Goal: Task Accomplishment & Management: Manage account settings

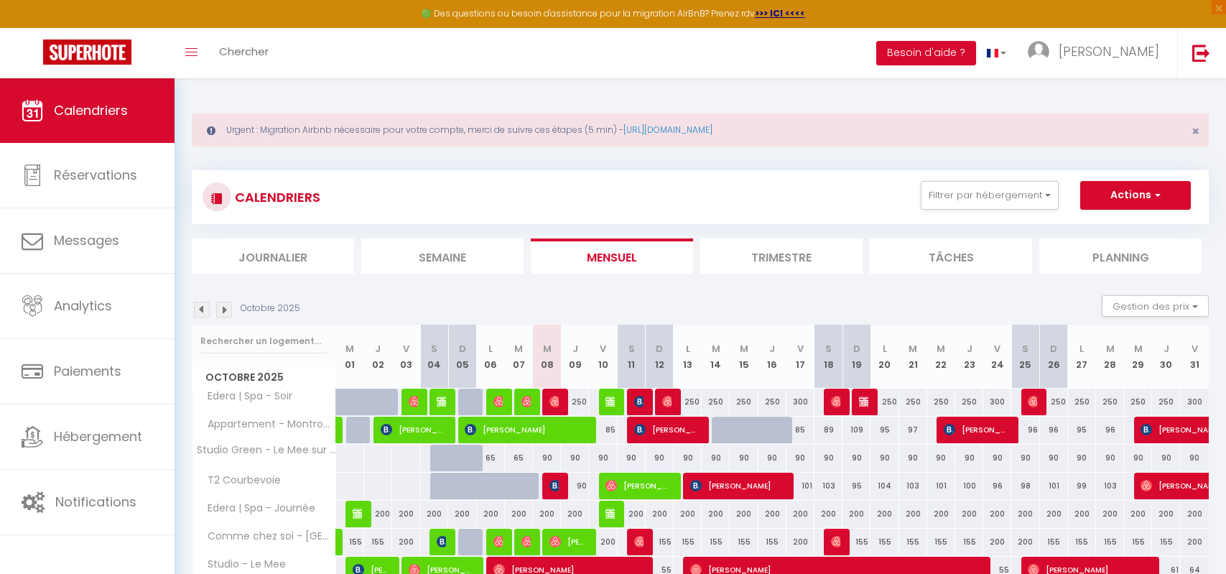
scroll to position [217, 0]
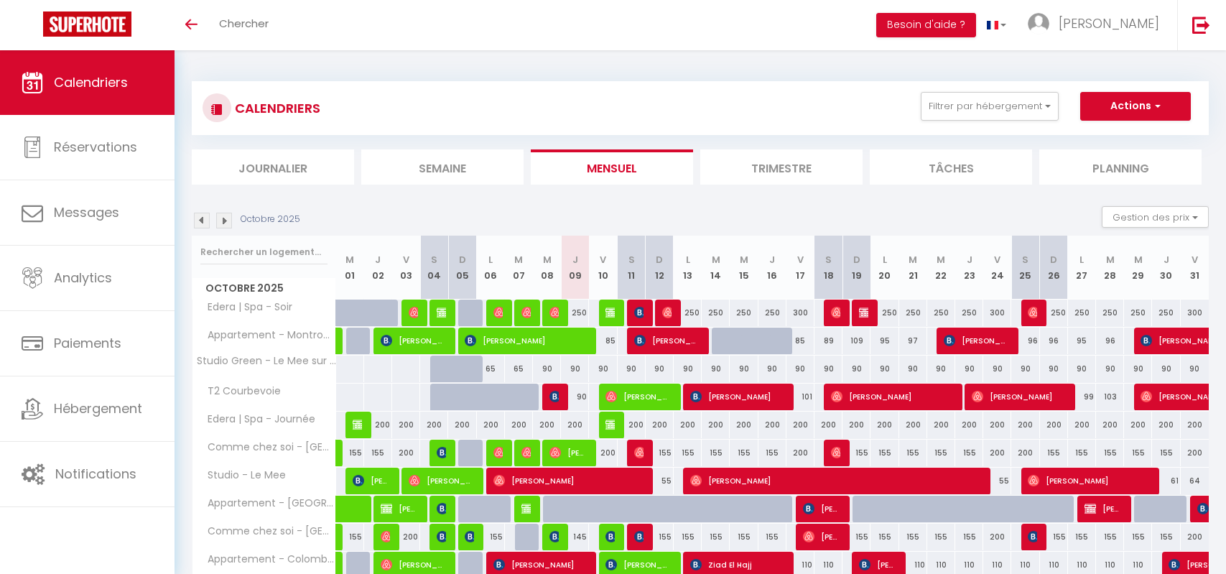
scroll to position [144, 0]
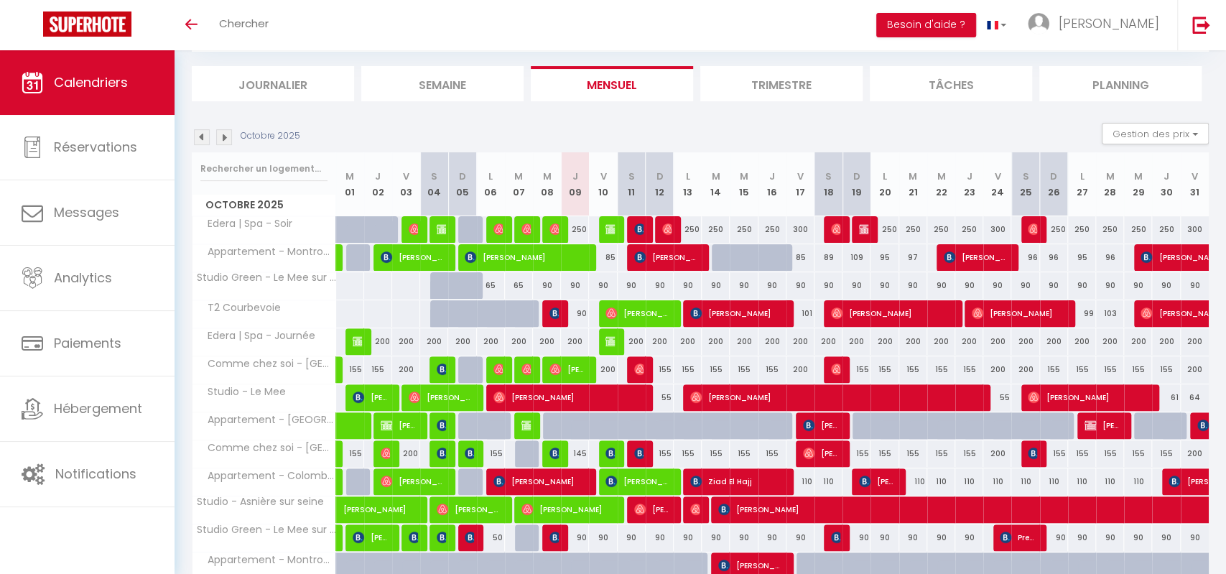
click at [220, 131] on img at bounding box center [224, 137] width 16 height 16
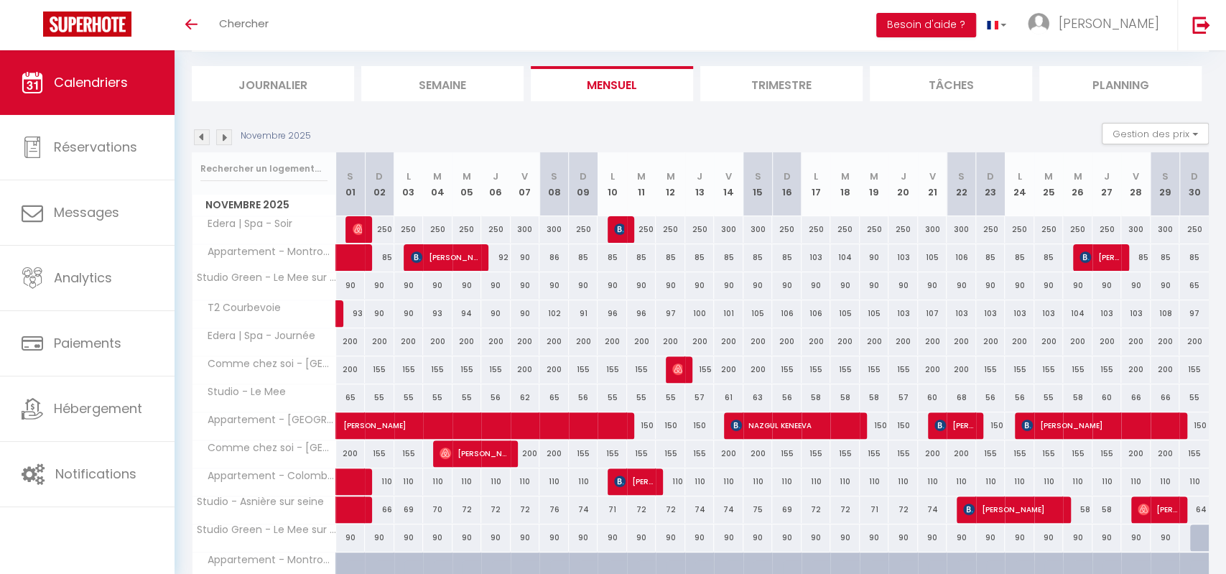
scroll to position [50, 0]
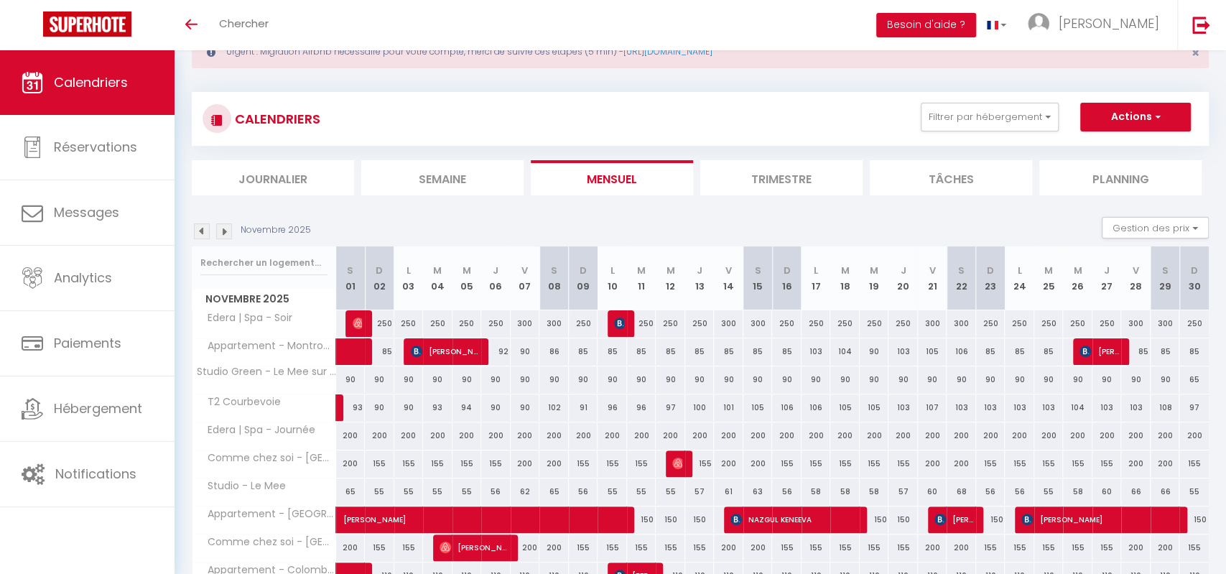
click at [223, 225] on img at bounding box center [224, 231] width 16 height 16
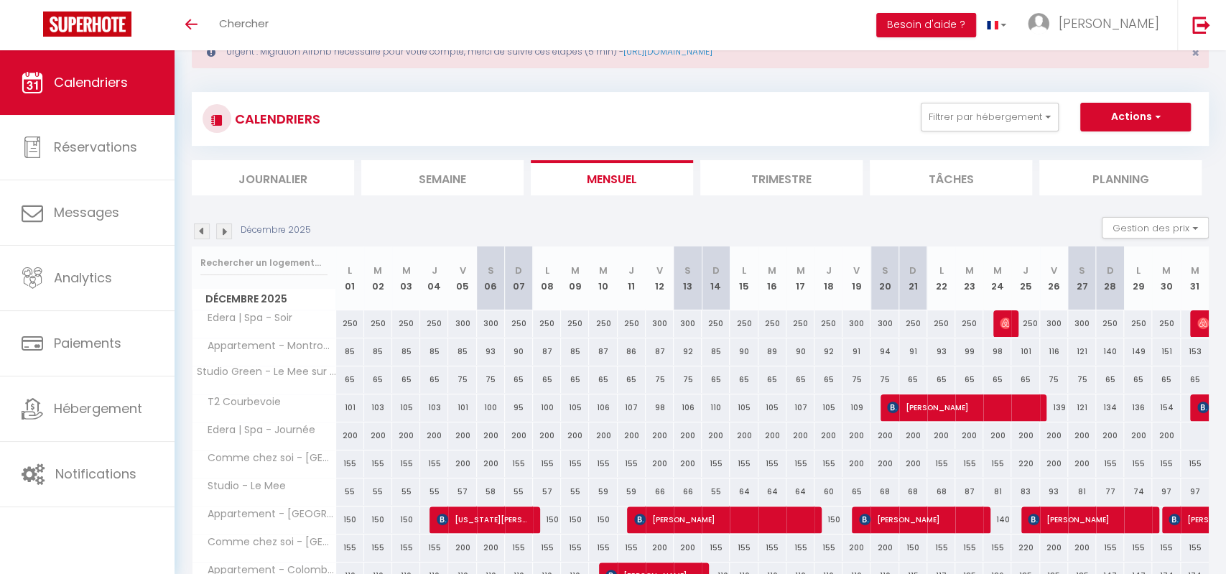
click at [918, 400] on span "Romain Bayère" at bounding box center [961, 406] width 149 height 27
select select "OK"
select select "KO"
select select "0"
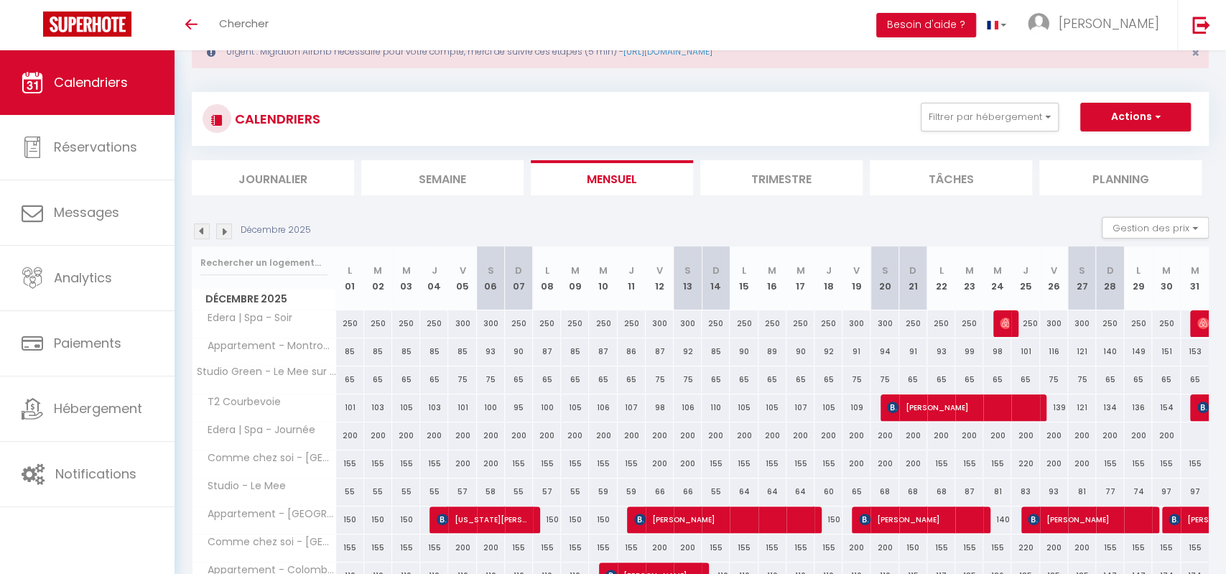
select select "1"
select select
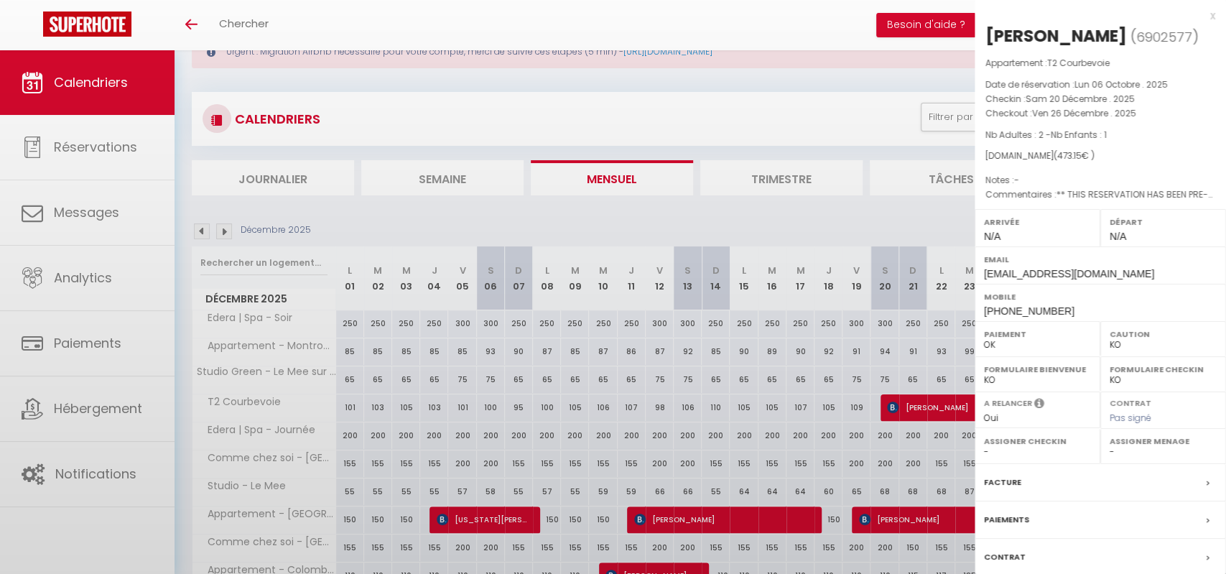
scroll to position [91, 0]
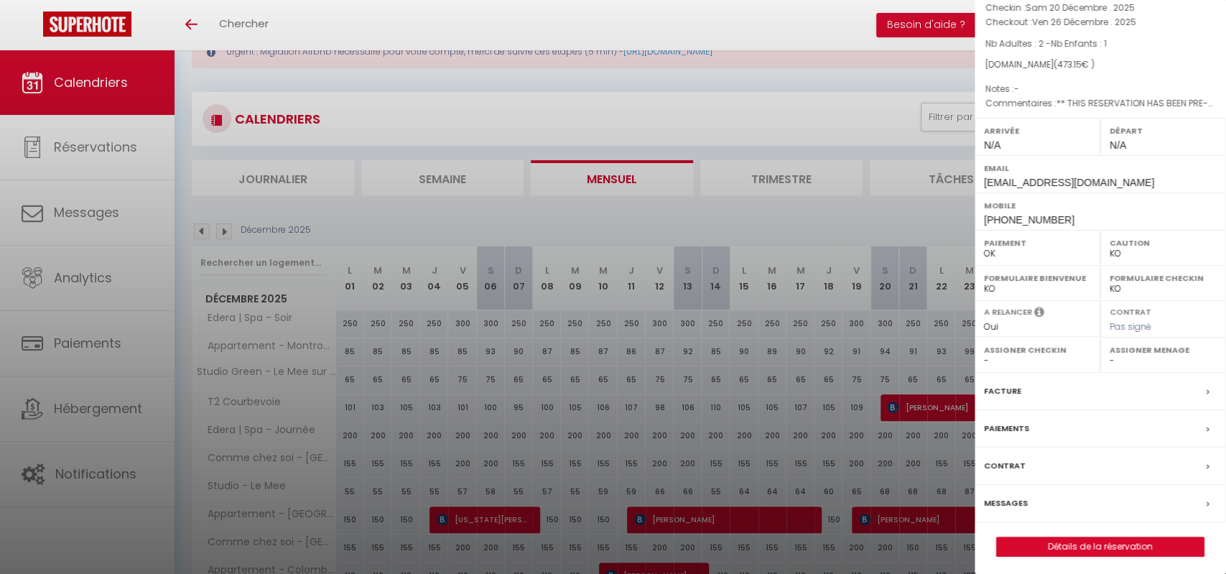
click at [894, 355] on div at bounding box center [613, 287] width 1226 height 574
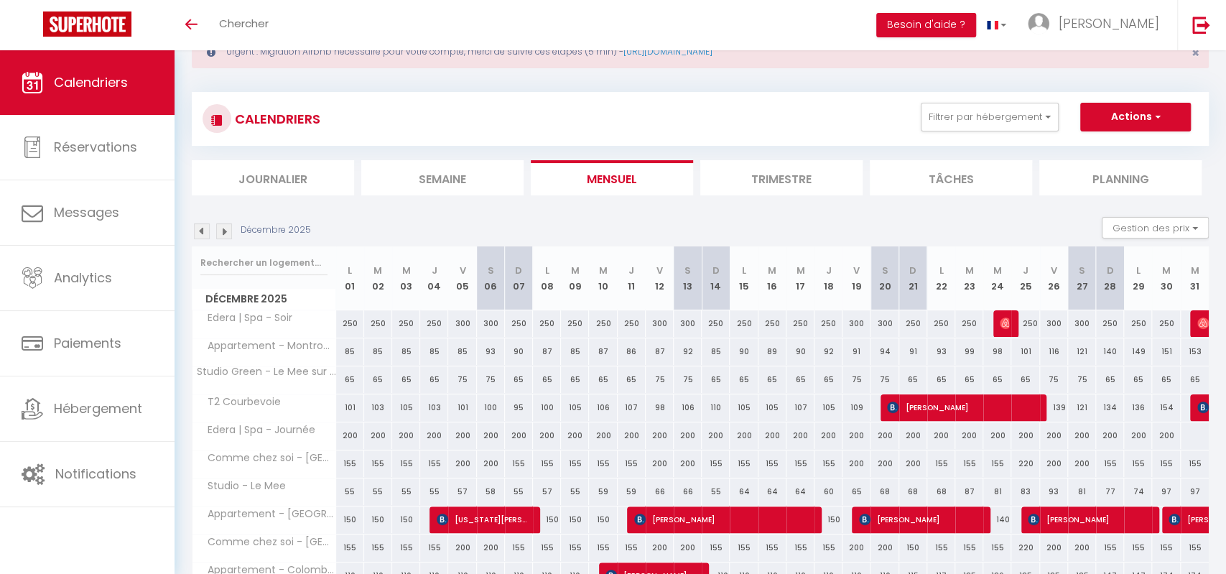
click at [1200, 411] on img at bounding box center [1202, 406] width 11 height 11
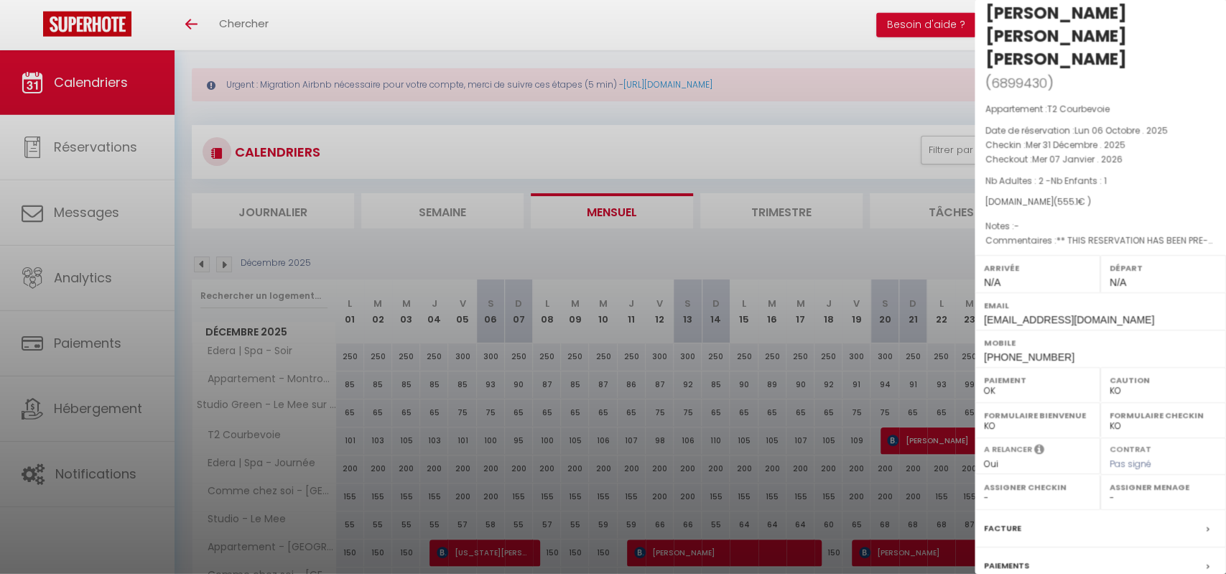
scroll to position [19, 0]
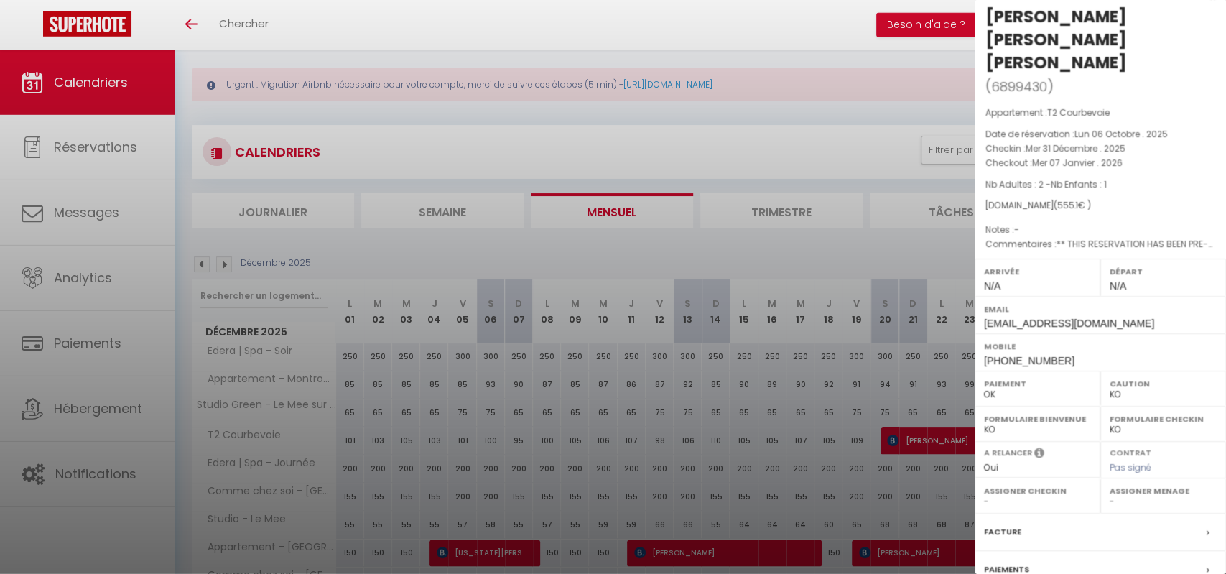
click at [874, 180] on div at bounding box center [613, 287] width 1226 height 574
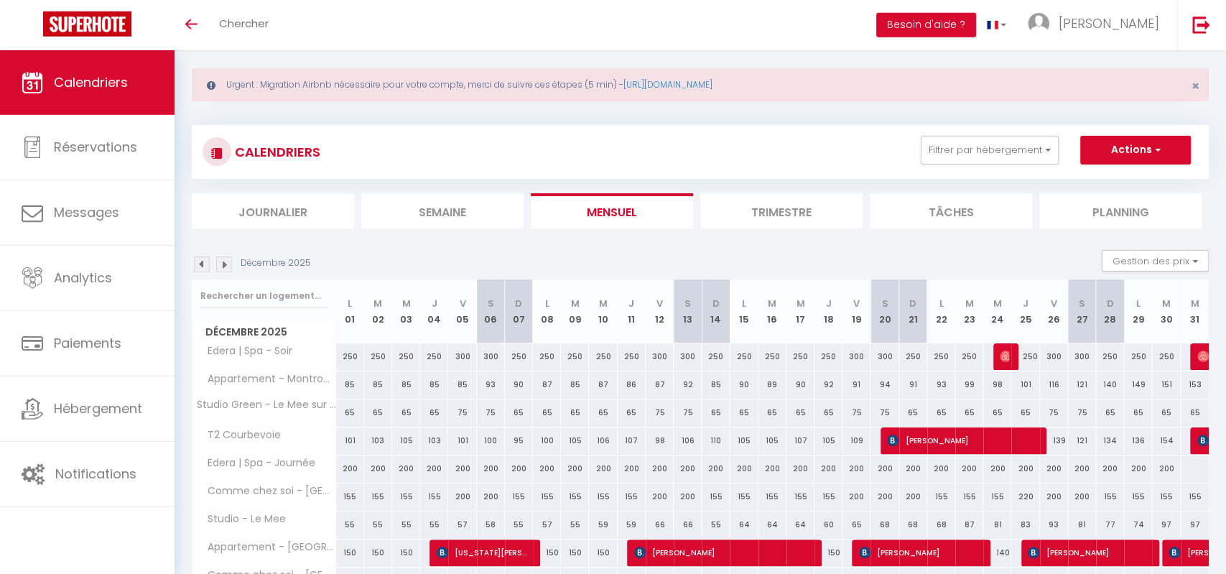
scroll to position [34, 0]
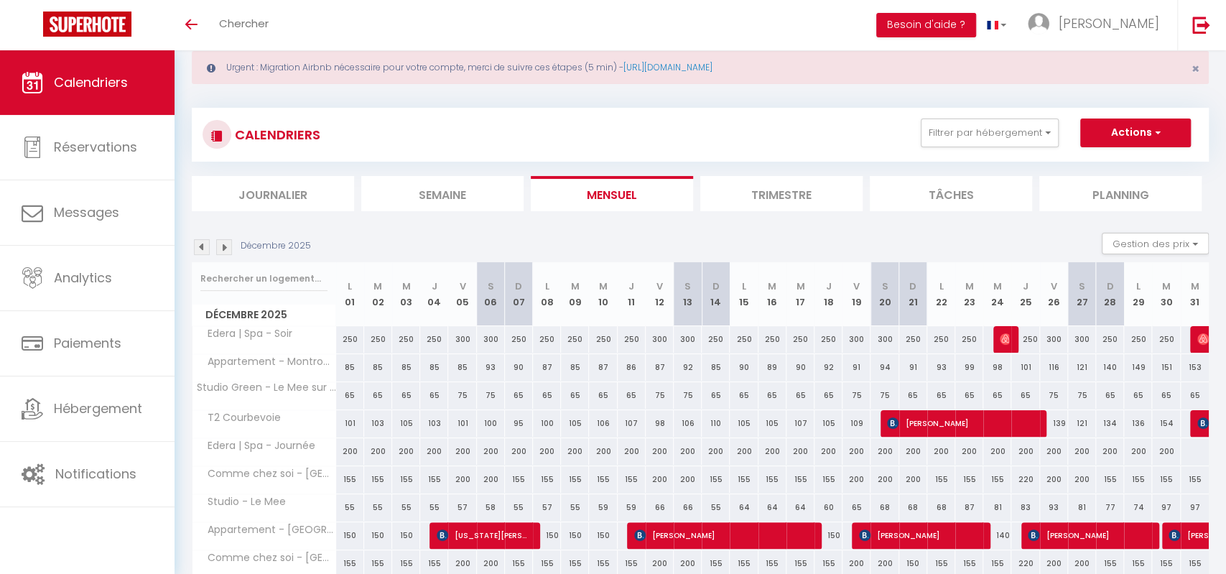
click at [1203, 341] on img at bounding box center [1202, 338] width 11 height 11
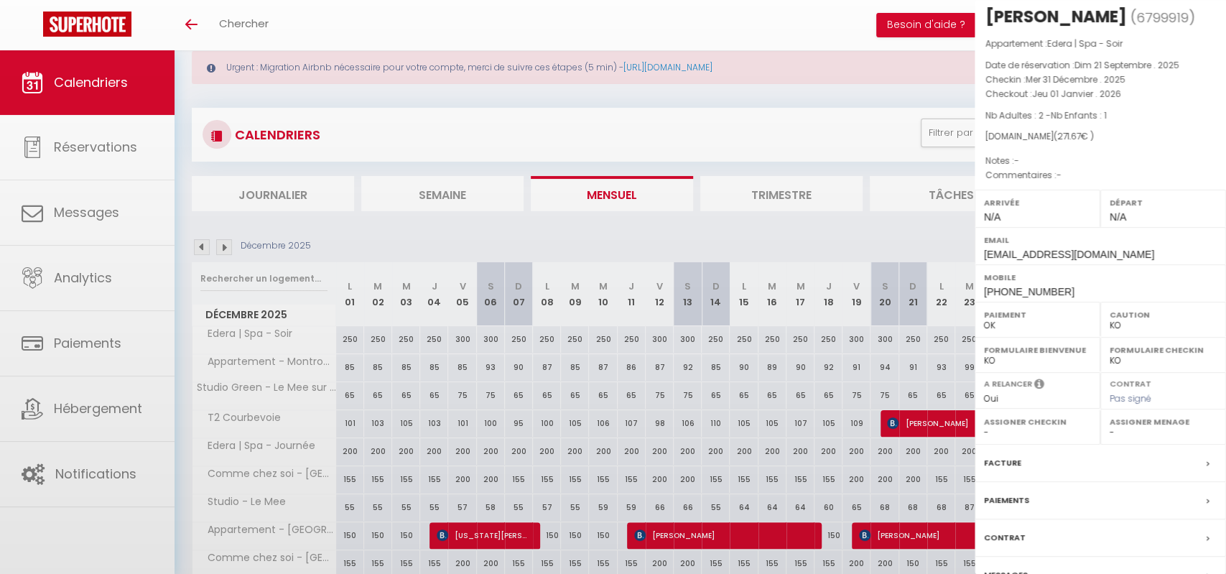
select select "42557"
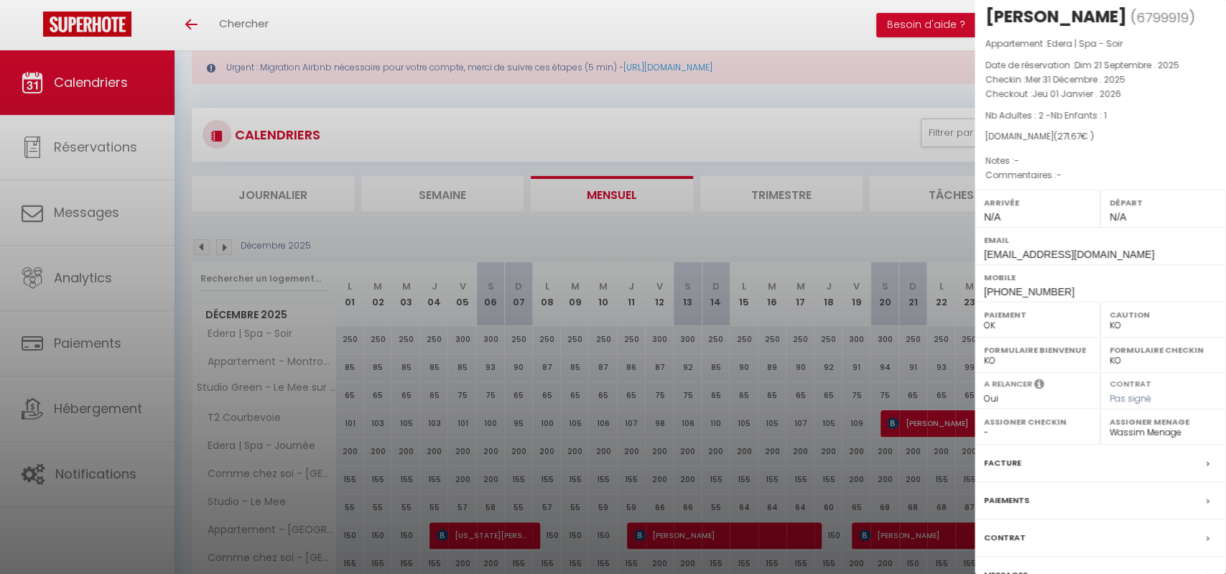
click at [957, 361] on div at bounding box center [613, 287] width 1226 height 574
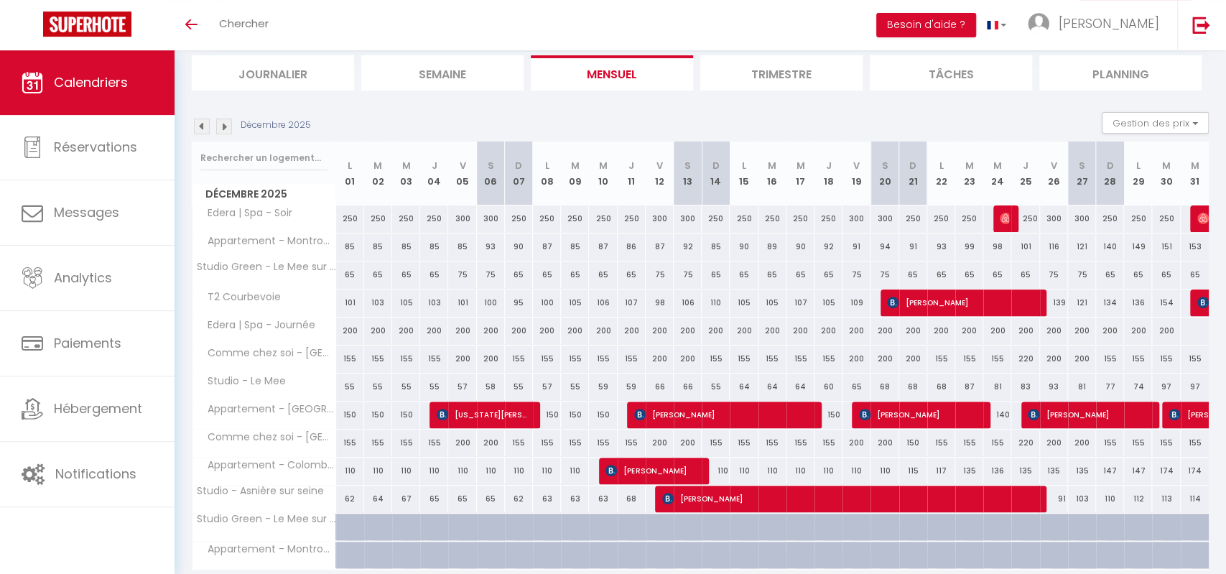
scroll to position [157, 0]
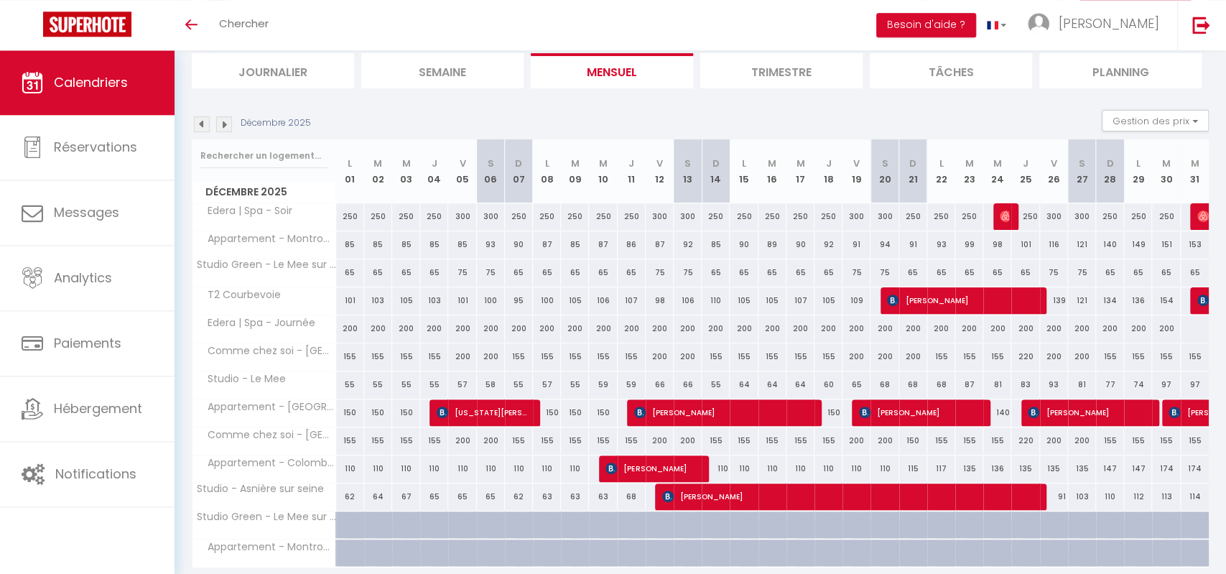
click at [1181, 411] on span "Majd Mardini" at bounding box center [1201, 412] width 66 height 27
select select
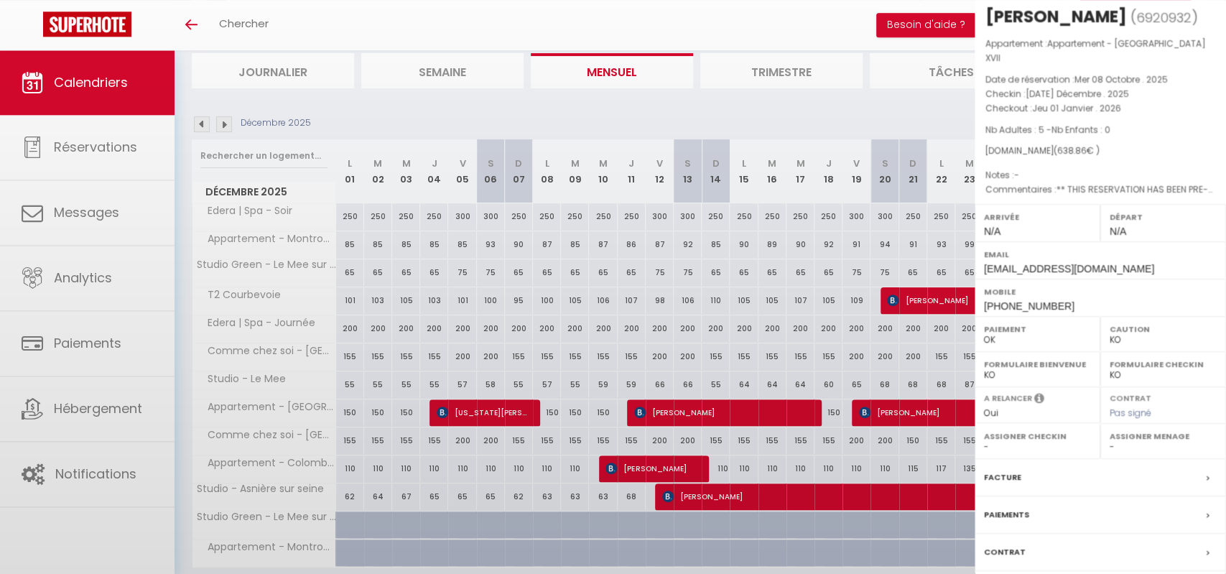
scroll to position [19, 0]
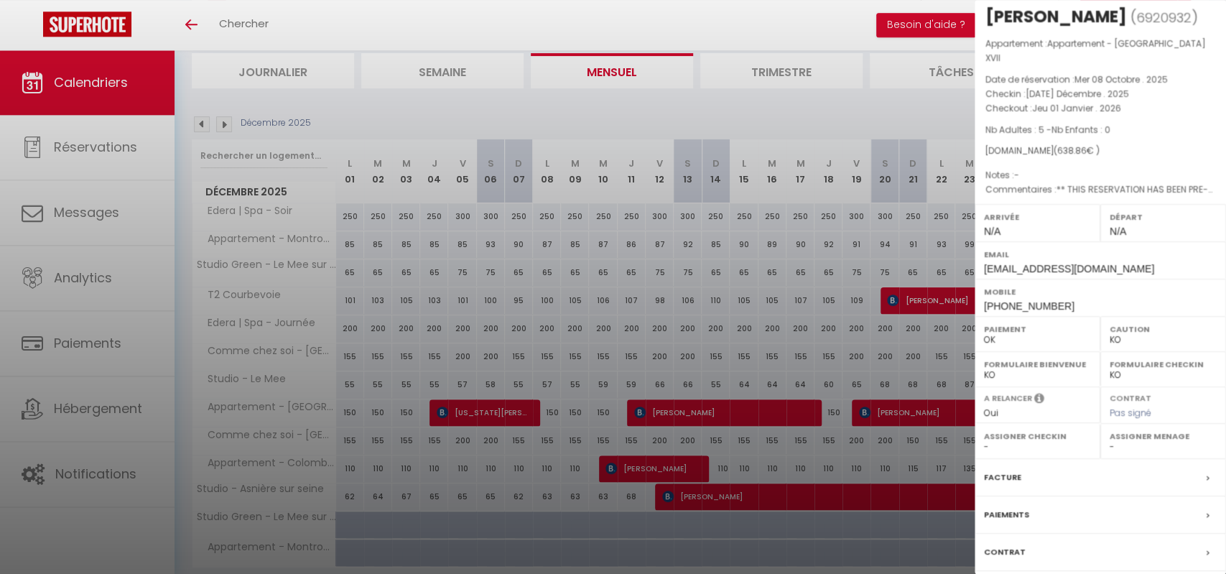
click at [920, 332] on div at bounding box center [613, 287] width 1226 height 574
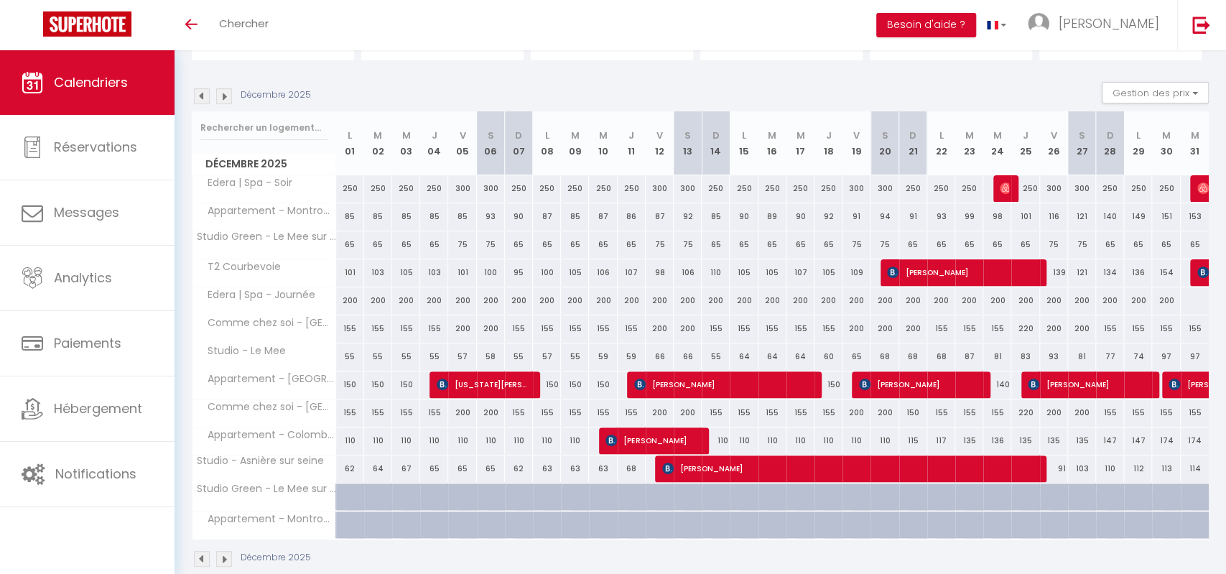
scroll to position [205, 0]
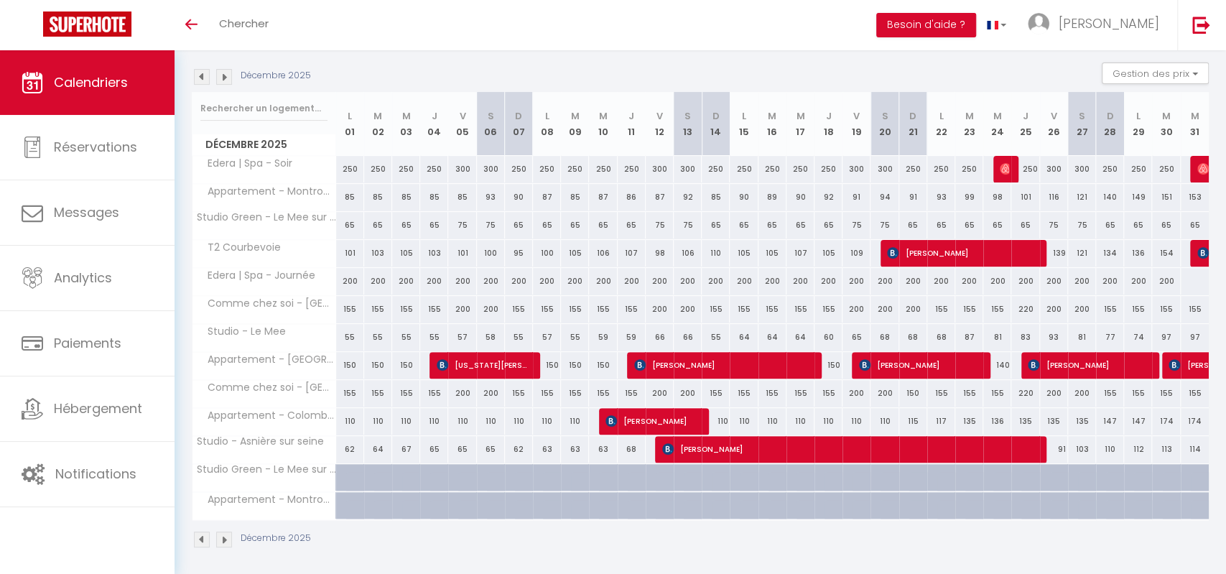
click at [206, 81] on img at bounding box center [202, 77] width 16 height 16
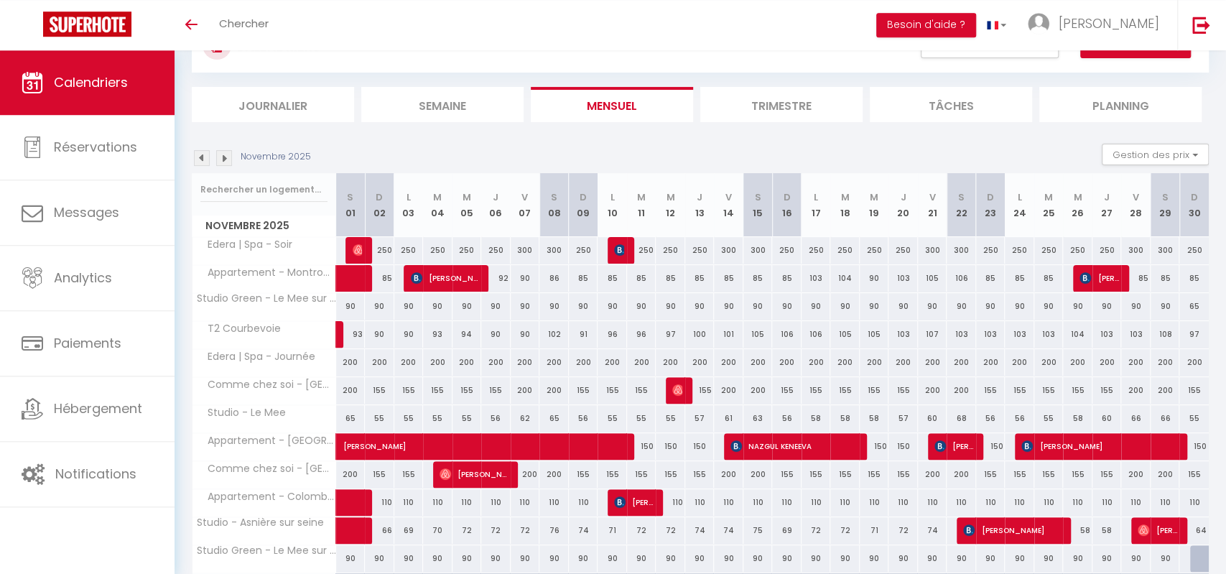
scroll to position [125, 0]
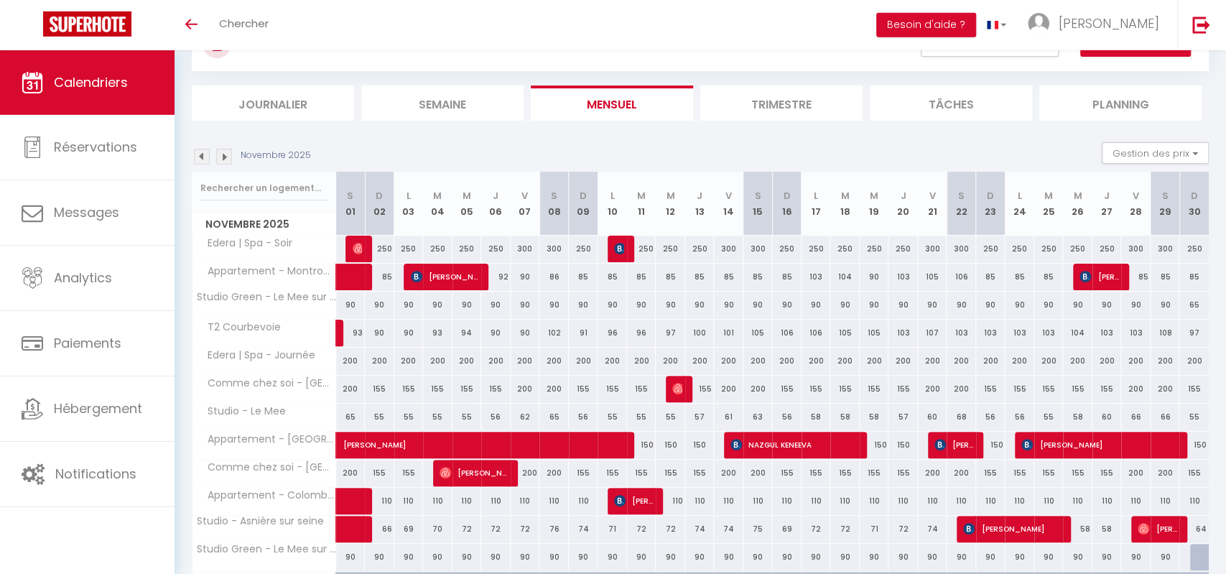
click at [208, 154] on img at bounding box center [202, 157] width 16 height 16
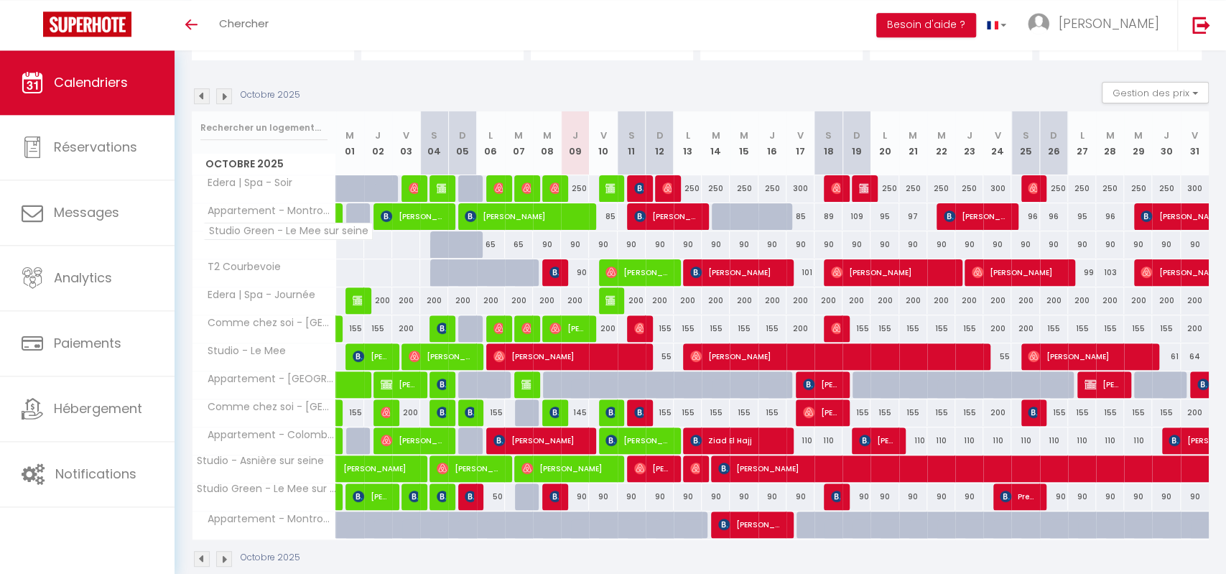
scroll to position [187, 0]
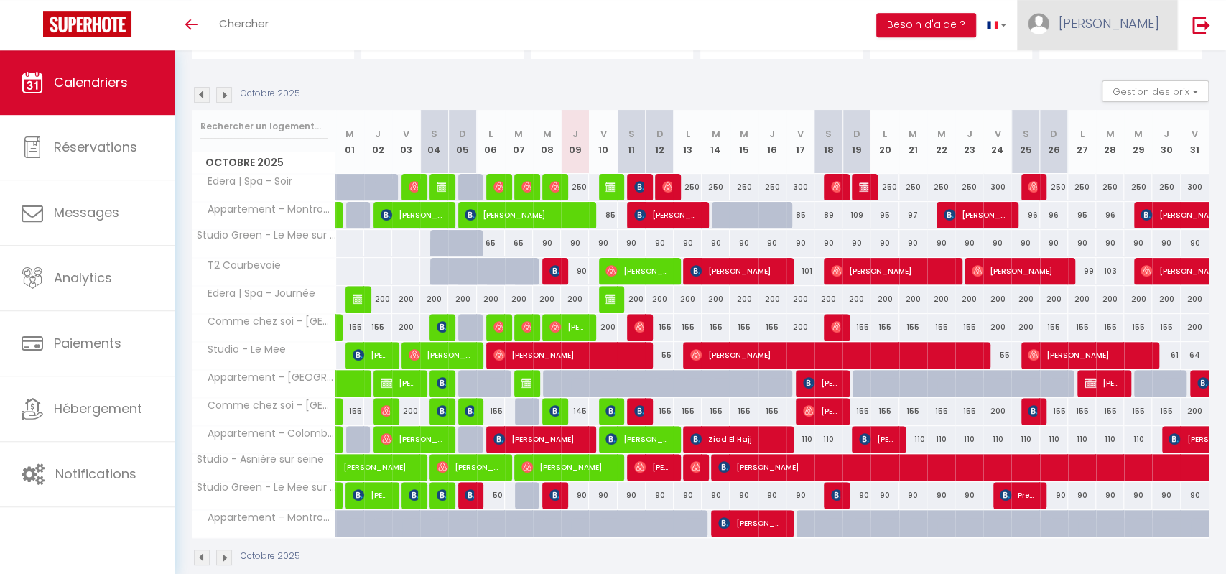
click at [1130, 32] on span "[PERSON_NAME]" at bounding box center [1108, 23] width 101 height 18
click at [1125, 75] on link "Paramètres" at bounding box center [1119, 72] width 106 height 24
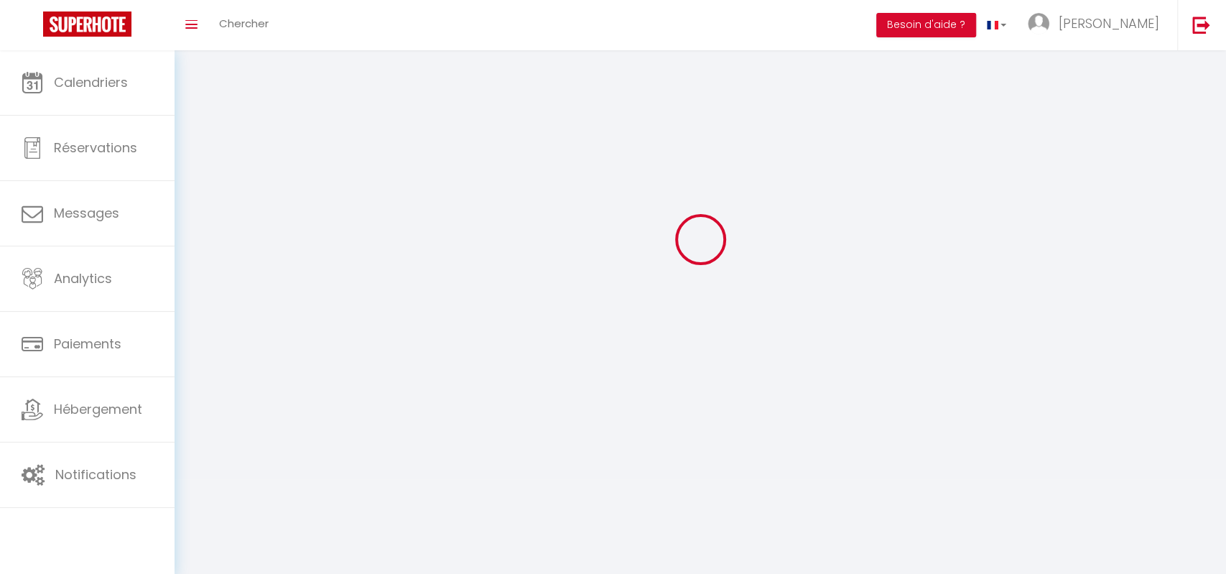
select select "28"
type input "PEVKZcjDkJEnkY5DP8bGrHnRZ"
type input "X9gePDl7Hi8UNUf13LSWLFheN"
type input "[URL][DOMAIN_NAME]"
select select "fr"
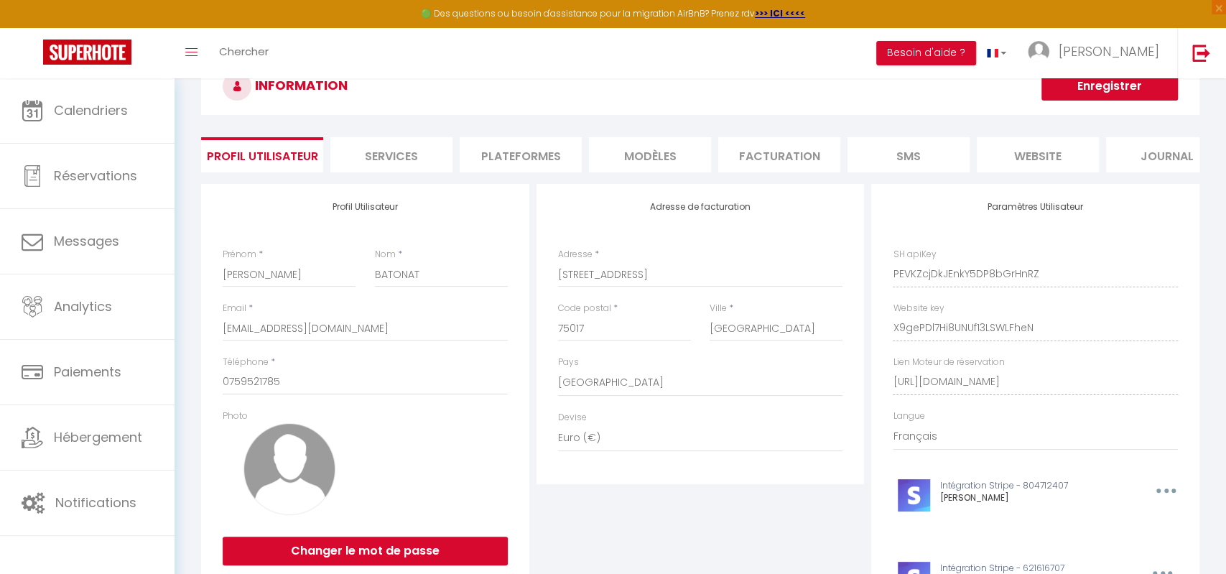
scroll to position [78, 0]
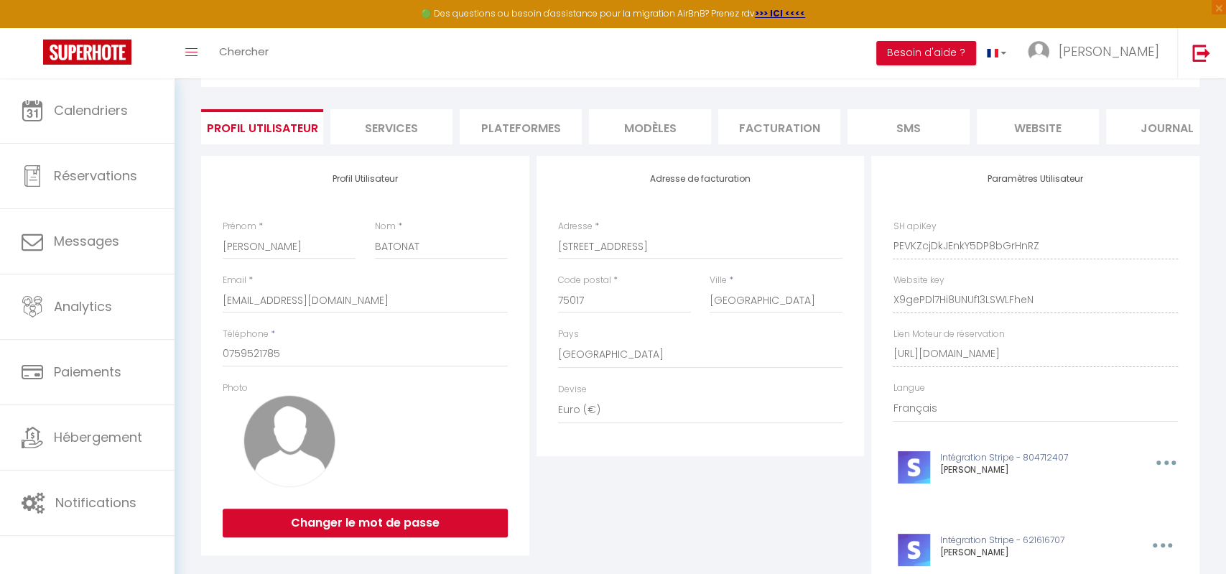
click at [555, 124] on li "Plateformes" at bounding box center [521, 126] width 122 height 35
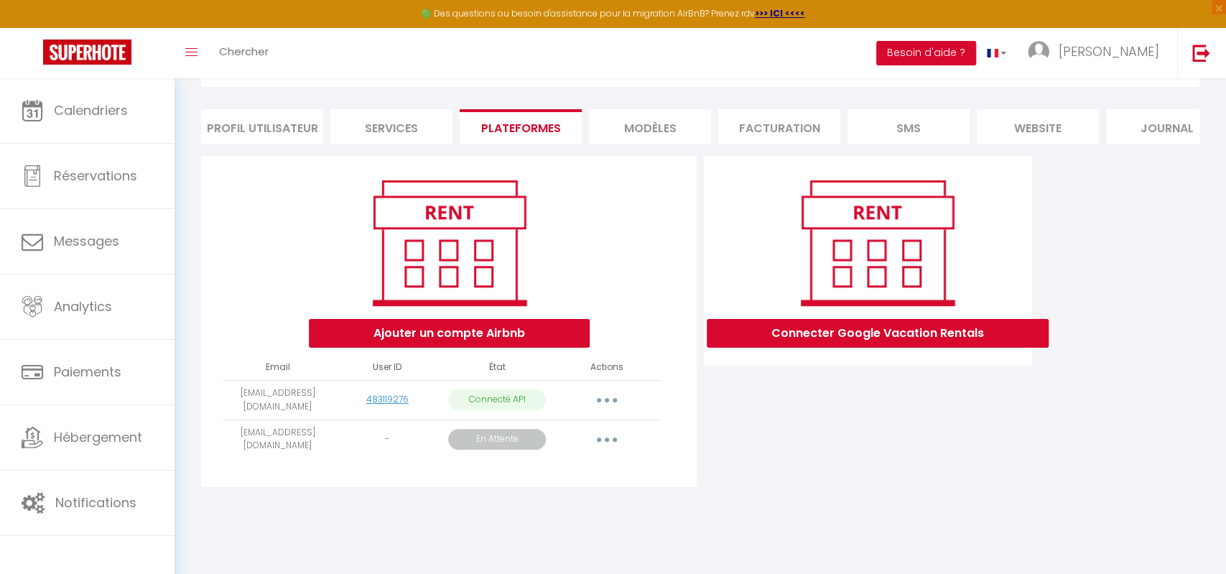
click at [612, 435] on button "button" at bounding box center [607, 439] width 40 height 23
click at [545, 526] on link "Supprimer" at bounding box center [542, 523] width 161 height 24
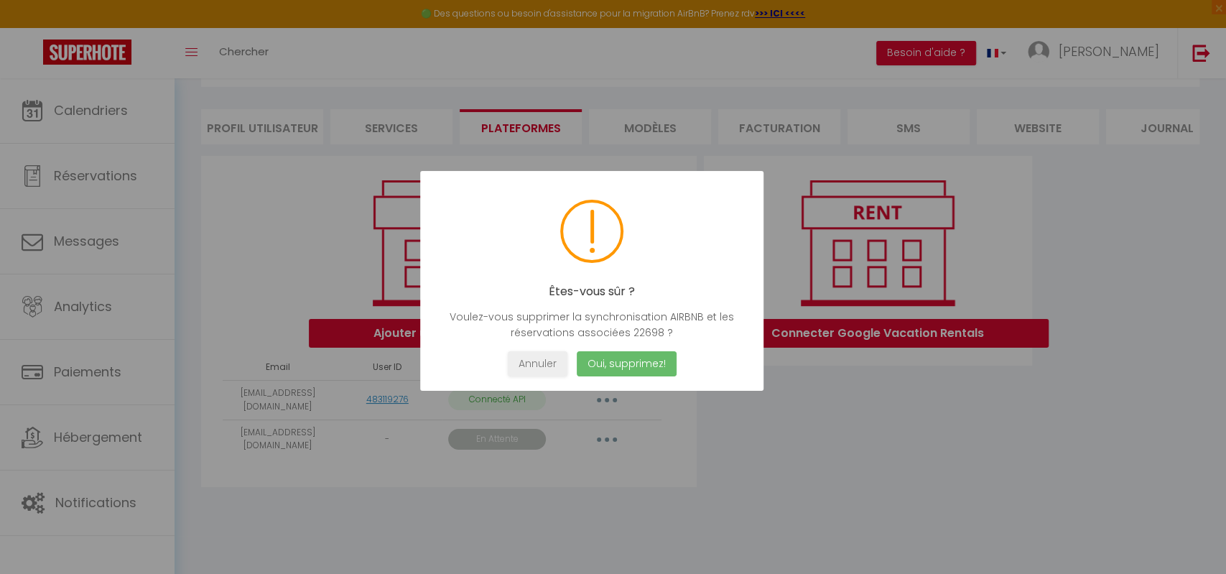
click at [604, 363] on button "Oui, supprimez!" at bounding box center [626, 363] width 100 height 25
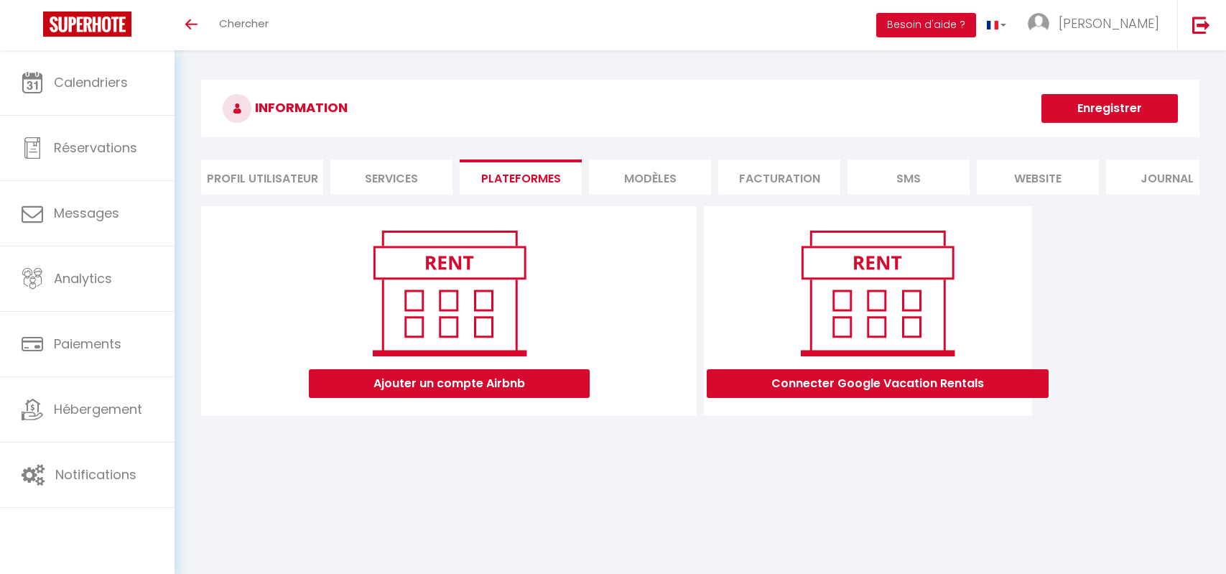
scroll to position [50, 0]
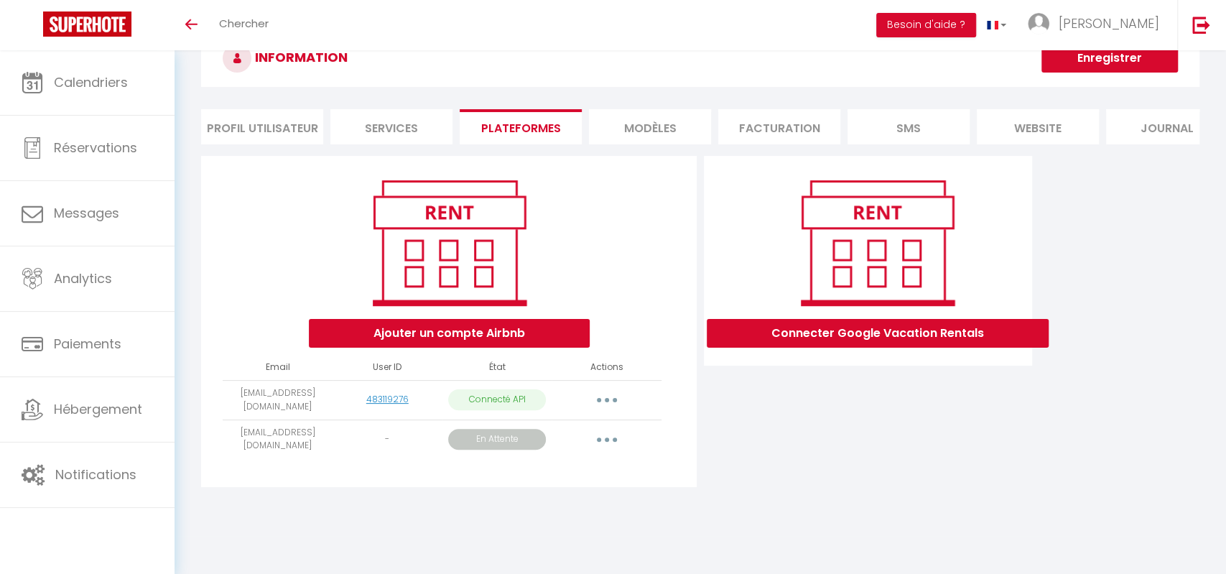
click at [598, 439] on button "button" at bounding box center [607, 439] width 40 height 23
click at [590, 472] on link "Obtenir le lien de connexion" at bounding box center [542, 472] width 161 height 24
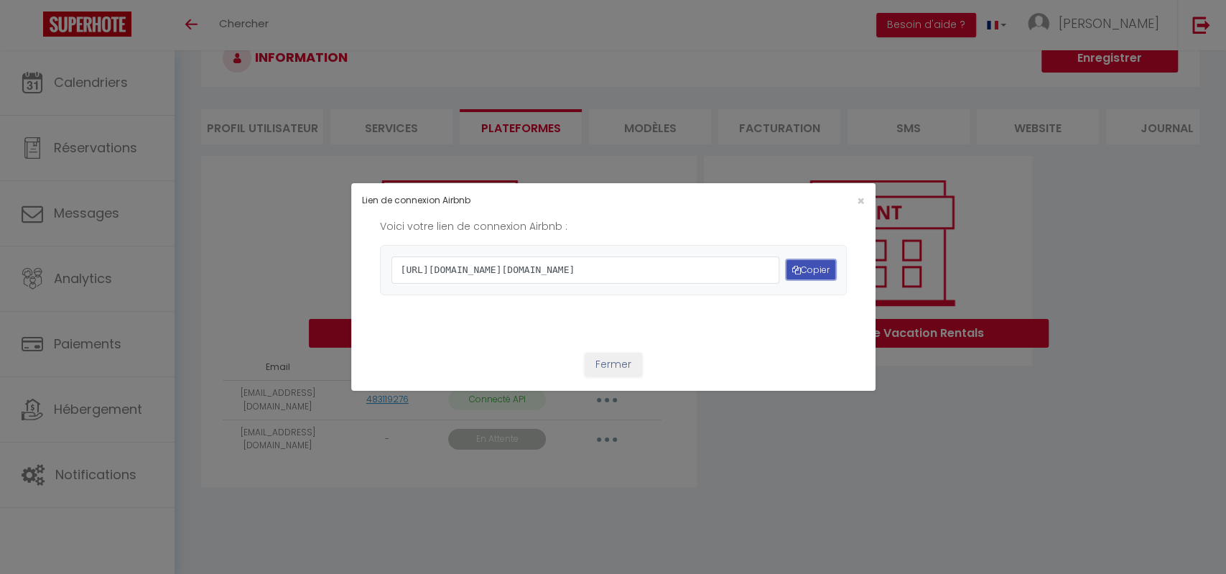
click at [808, 269] on button "Copier" at bounding box center [810, 269] width 49 height 19
click at [624, 377] on button "Fermer" at bounding box center [612, 365] width 57 height 24
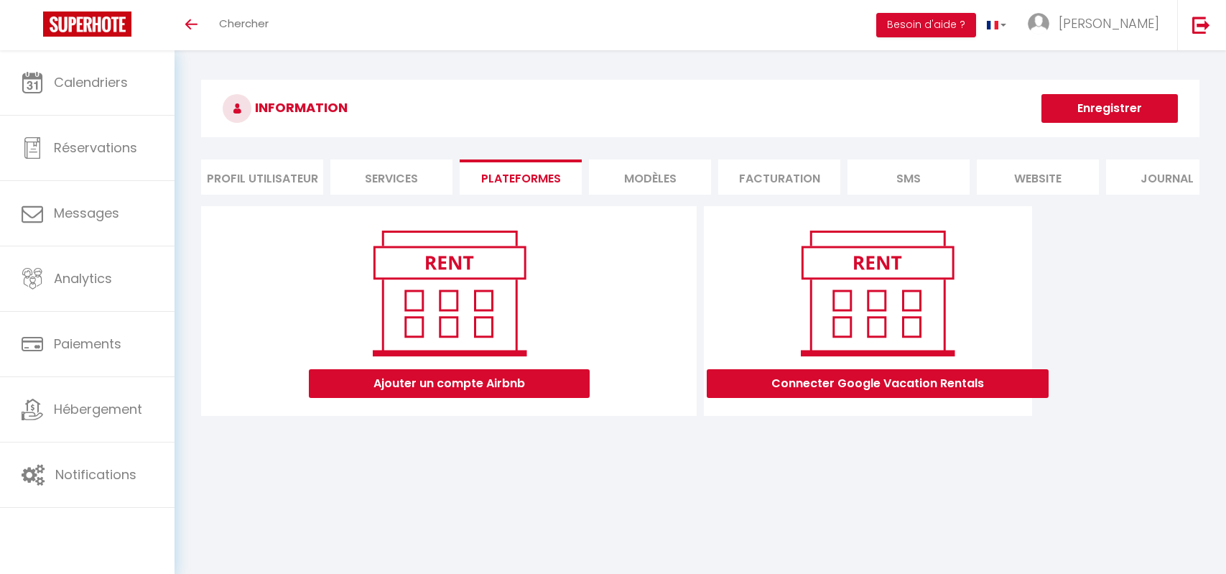
scroll to position [50, 0]
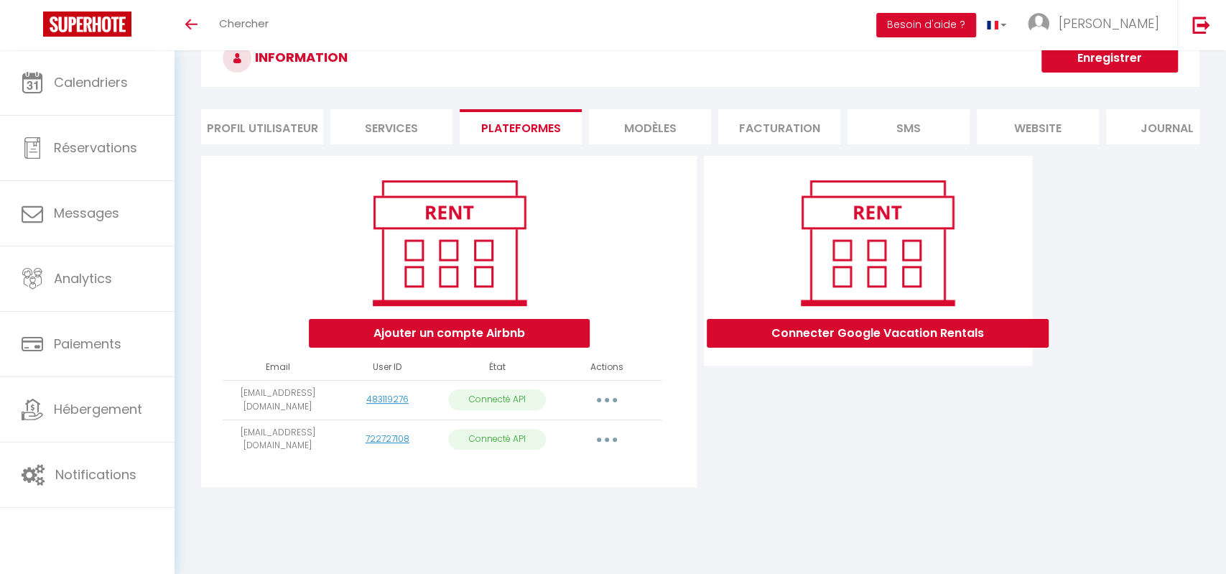
click at [612, 441] on button "button" at bounding box center [607, 439] width 40 height 23
click at [587, 475] on link "Importer les appartements" at bounding box center [543, 472] width 159 height 24
select select
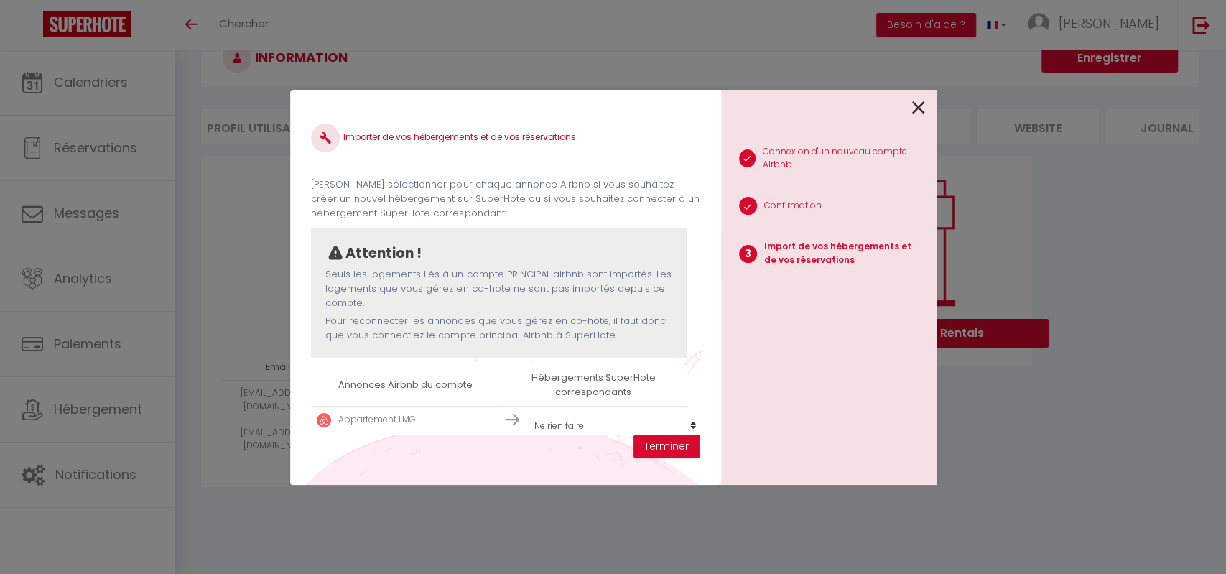
scroll to position [60, 0]
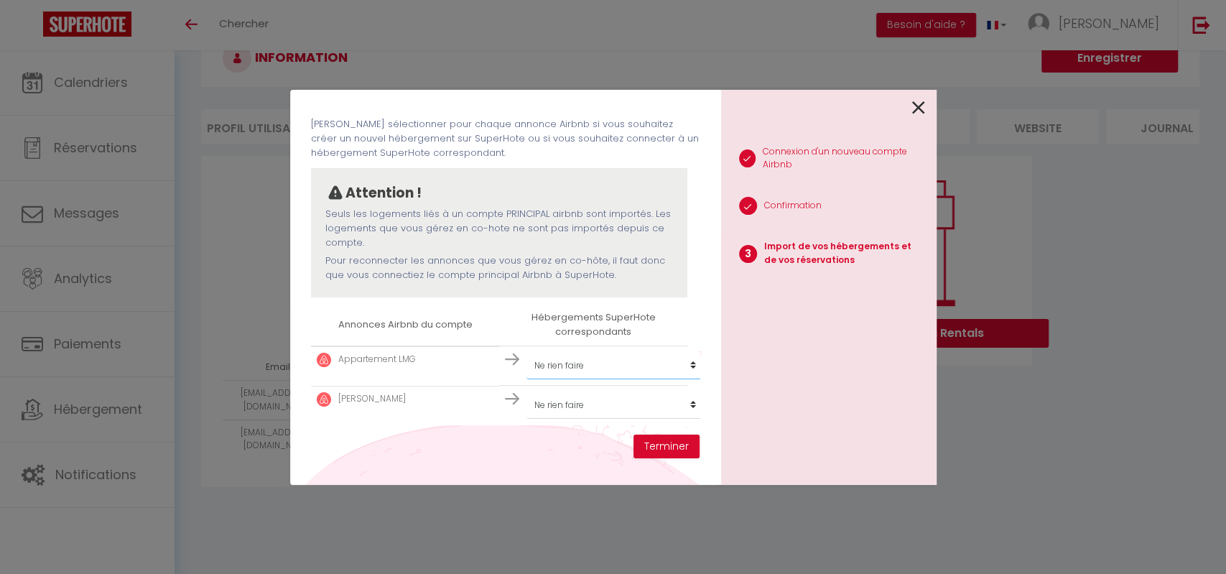
click at [526, 352] on select "Créer un nouvel hébergement Ne rien faire Edera | Spa - Soir Edera | Spa - Jour…" at bounding box center [614, 365] width 177 height 27
select select "36829"
click option "Studio Green - Le Mee sur seine" at bounding box center [0, 0] width 0 height 0
click at [526, 391] on select "Créer un nouvel hébergement Ne rien faire Edera | Spa - Soir Edera | Spa - Jour…" at bounding box center [614, 404] width 177 height 27
select select "36664"
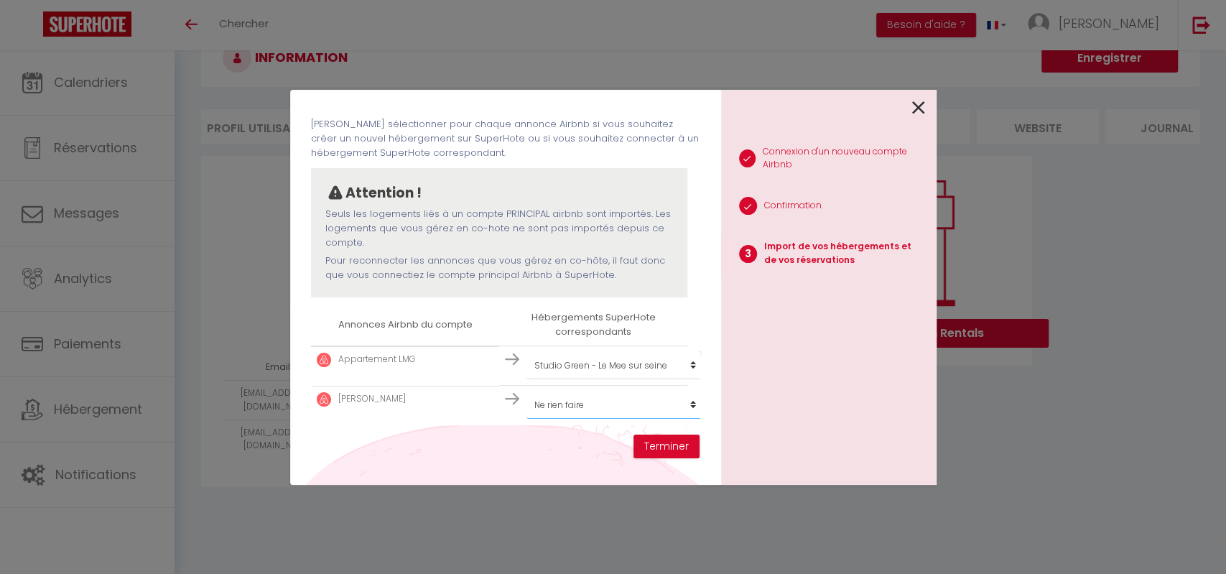
click option "Appartement - PARIS XVII" at bounding box center [0, 0] width 0 height 0
click at [670, 446] on button "Terminer" at bounding box center [666, 446] width 66 height 24
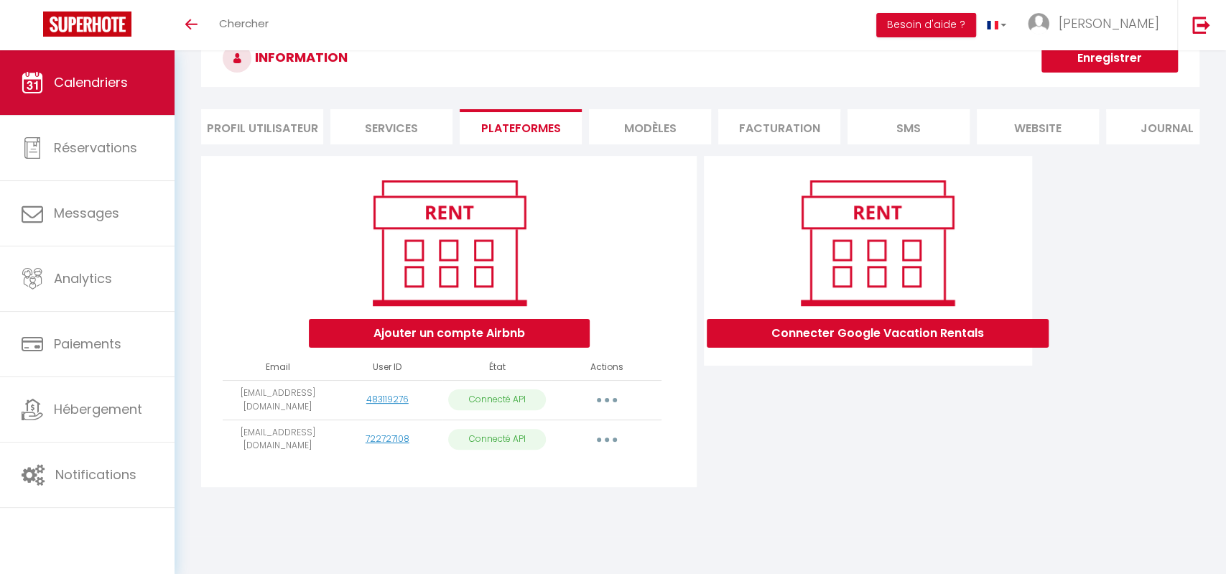
click at [73, 87] on span "Calendriers" at bounding box center [91, 82] width 74 height 18
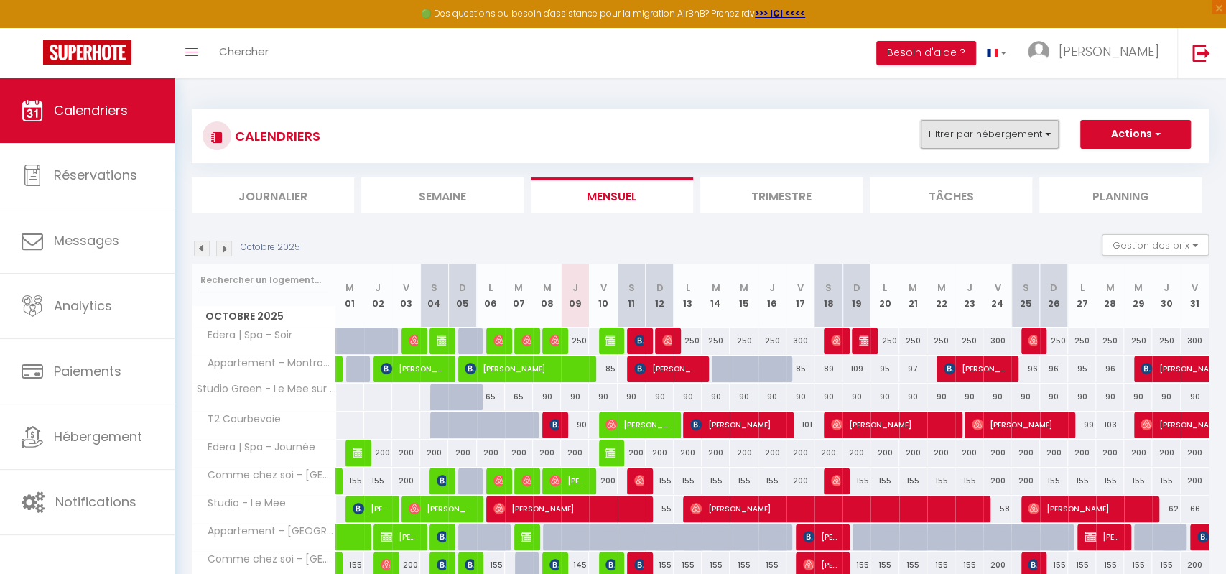
click at [967, 138] on button "Filtrer par hébergement" at bounding box center [990, 134] width 138 height 29
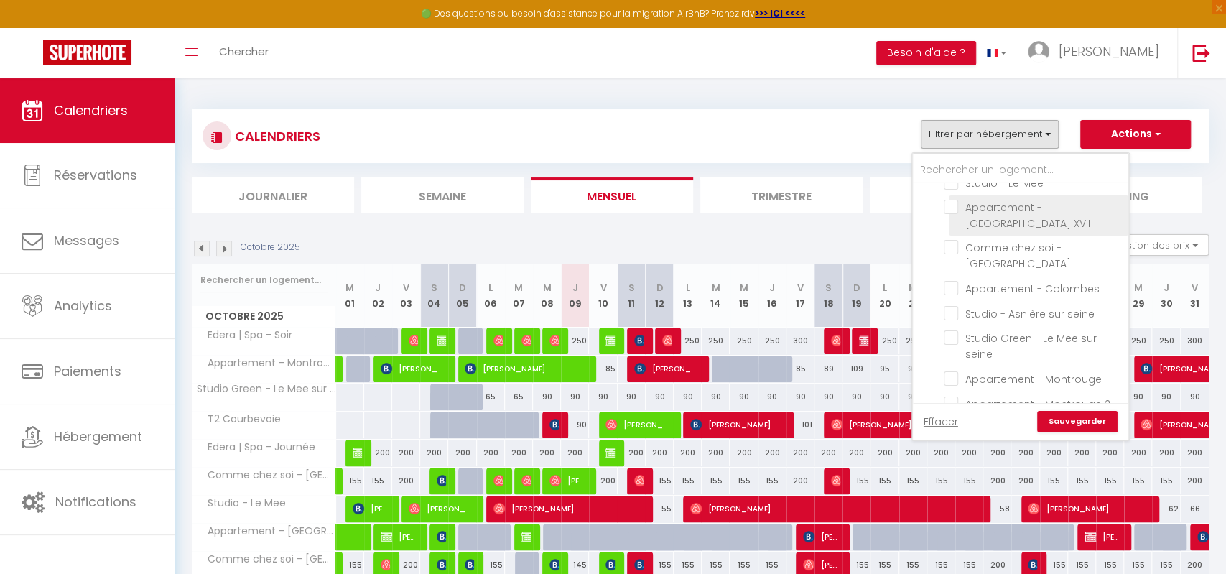
click at [957, 200] on input "Appartement - PARIS XVII" at bounding box center [1034, 207] width 180 height 14
checkbox input "true"
checkbox input "false"
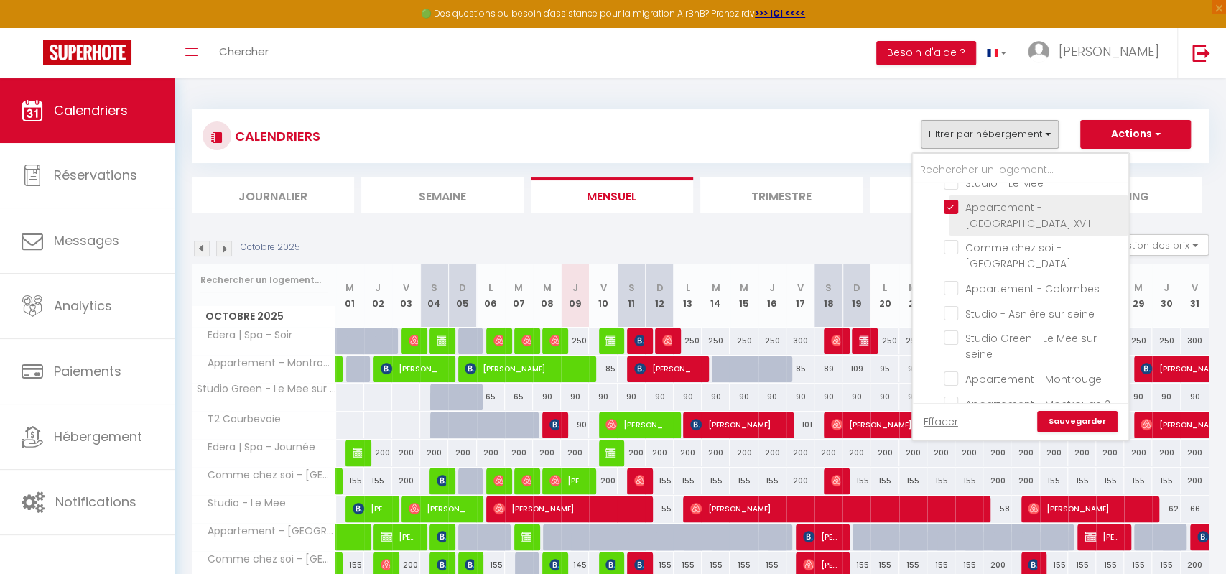
checkbox input "false"
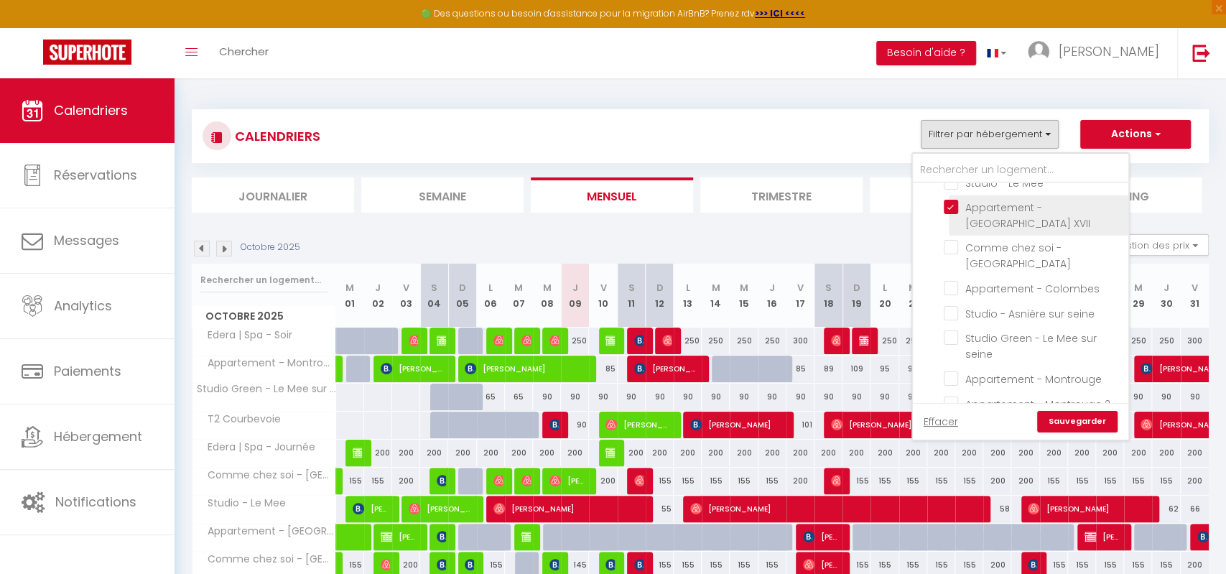
checkbox input "false"
click at [1107, 420] on link "Sauvegarder" at bounding box center [1077, 422] width 80 height 22
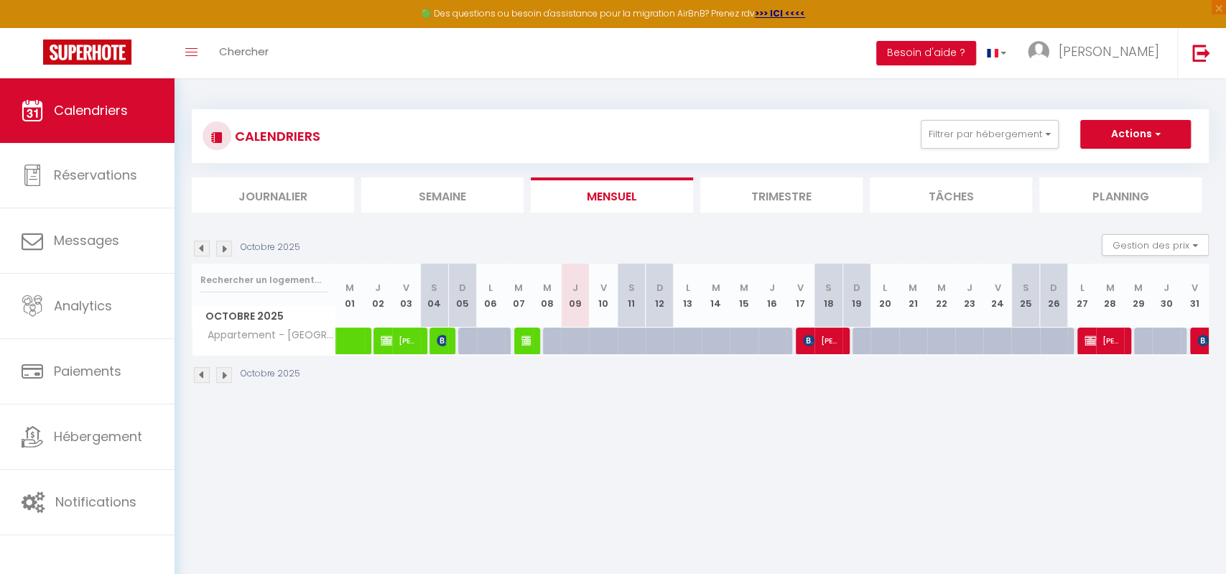
click at [230, 250] on img at bounding box center [224, 249] width 16 height 16
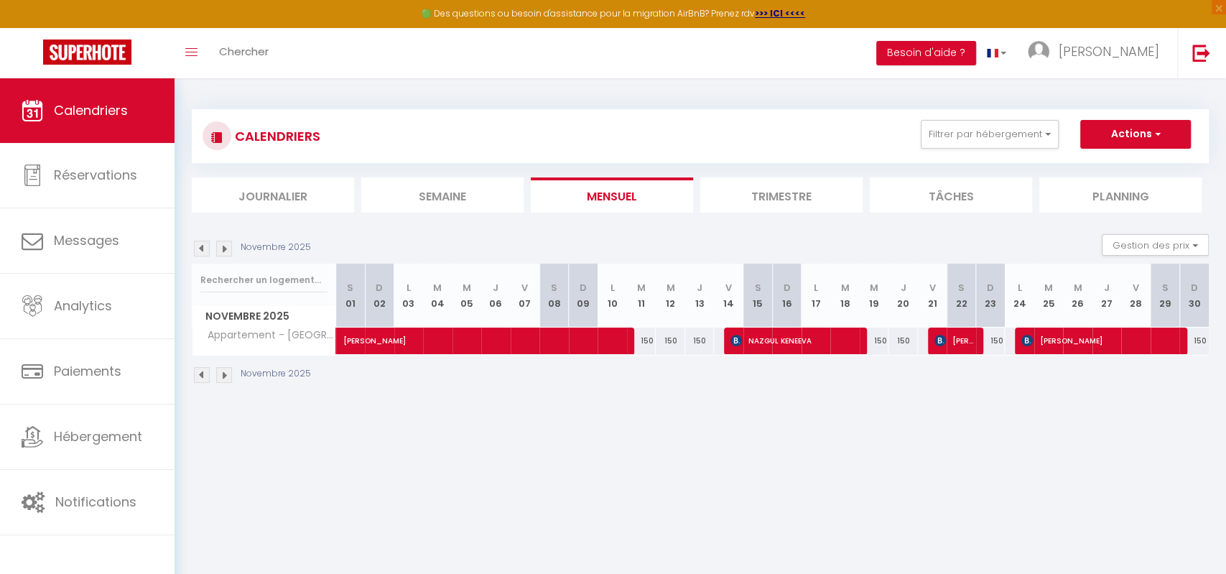
click at [702, 342] on div "150" at bounding box center [699, 340] width 29 height 27
type input "150"
type input "Jeu 13 Novembre 2025"
type input "Ven 14 Novembre 2025"
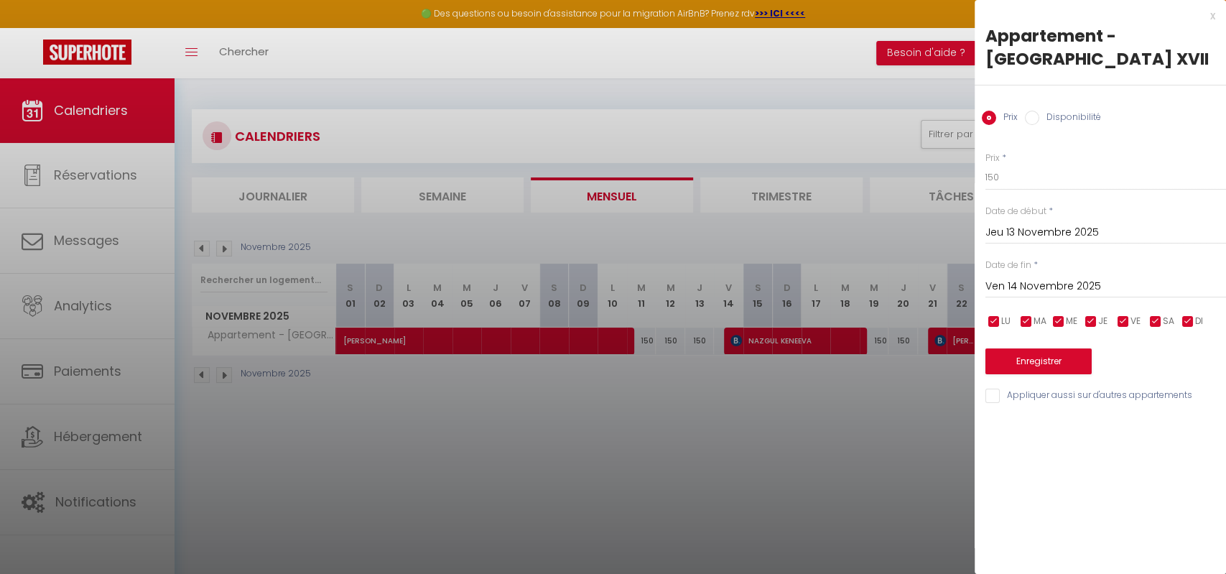
click at [1039, 223] on input "Jeu 13 Novembre 2025" at bounding box center [1105, 232] width 241 height 19
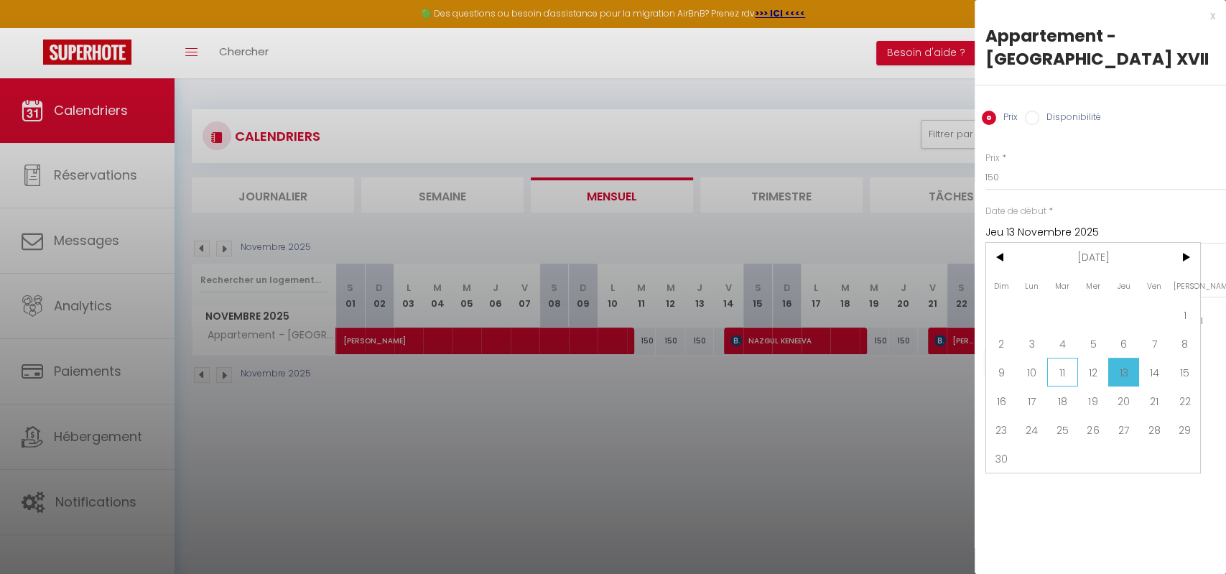
click at [1062, 358] on span "11" at bounding box center [1062, 372] width 31 height 29
type input "Mar 11 Novembre 2025"
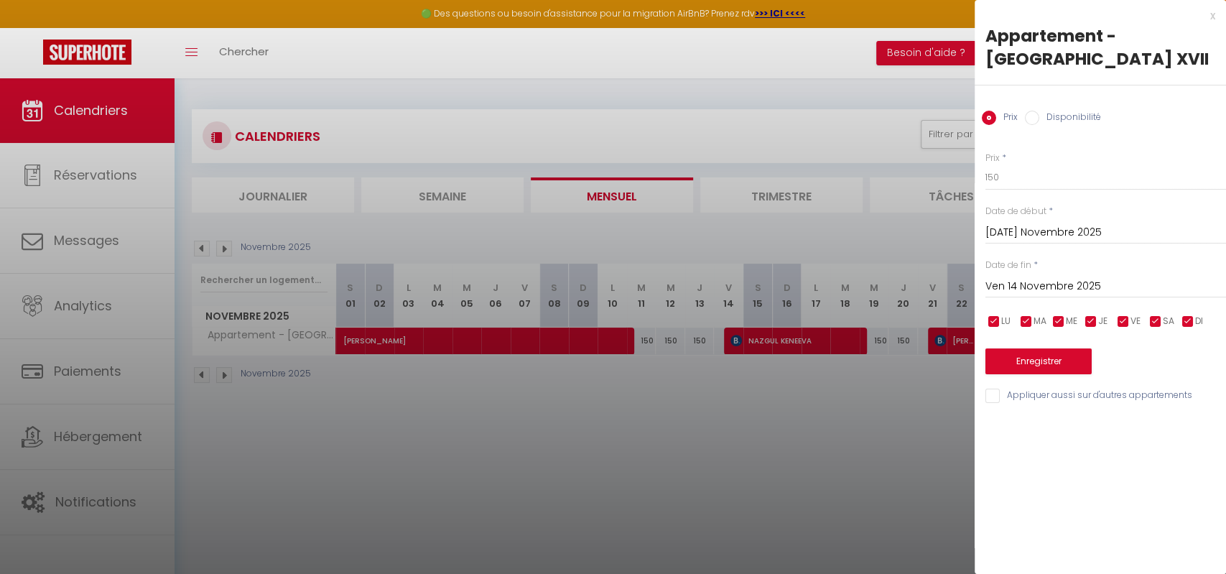
click at [1099, 277] on input "Ven 14 Novembre 2025" at bounding box center [1105, 286] width 241 height 19
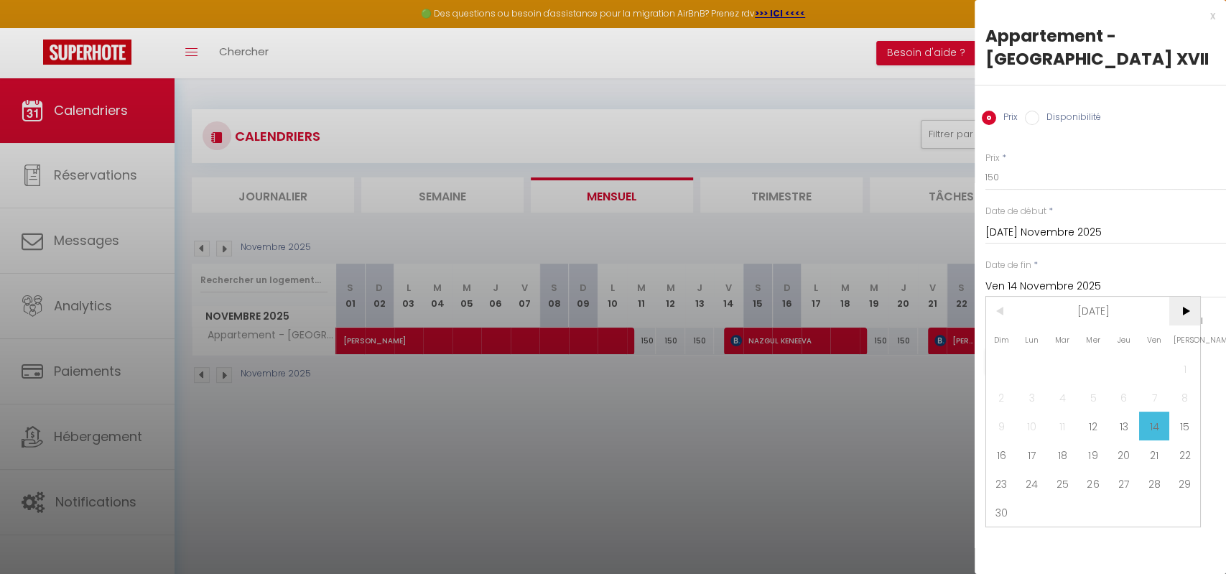
click at [1178, 297] on span ">" at bounding box center [1184, 311] width 31 height 29
click at [1102, 469] on span "31" at bounding box center [1093, 483] width 31 height 29
type input "Mer 31 Décembre 2025"
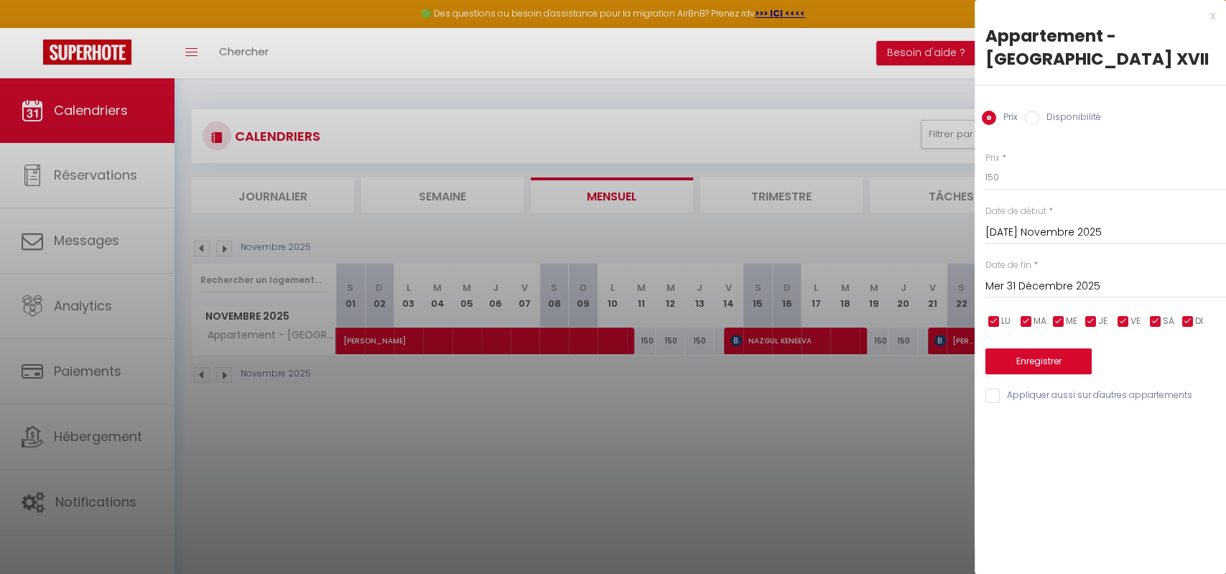
click at [1029, 111] on input "Disponibilité" at bounding box center [1032, 118] width 14 height 14
radio input "true"
radio input "false"
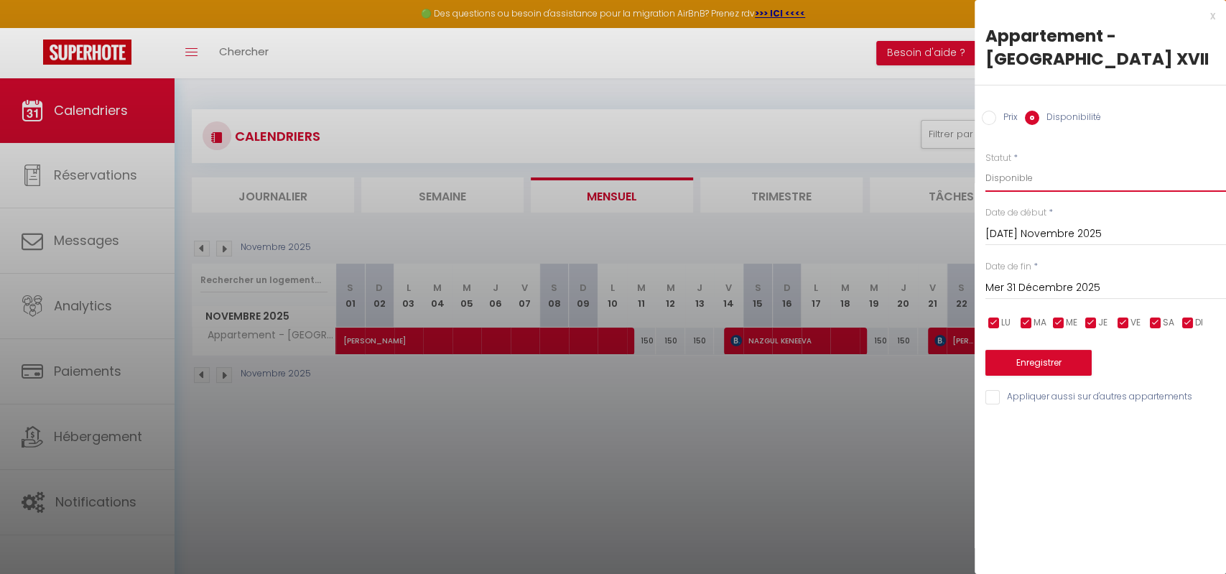
click at [985, 164] on select "Disponible Indisponible" at bounding box center [1105, 177] width 241 height 27
select select "0"
click option "Indisponible" at bounding box center [0, 0] width 0 height 0
click at [1043, 350] on button "Enregistrer" at bounding box center [1038, 363] width 106 height 26
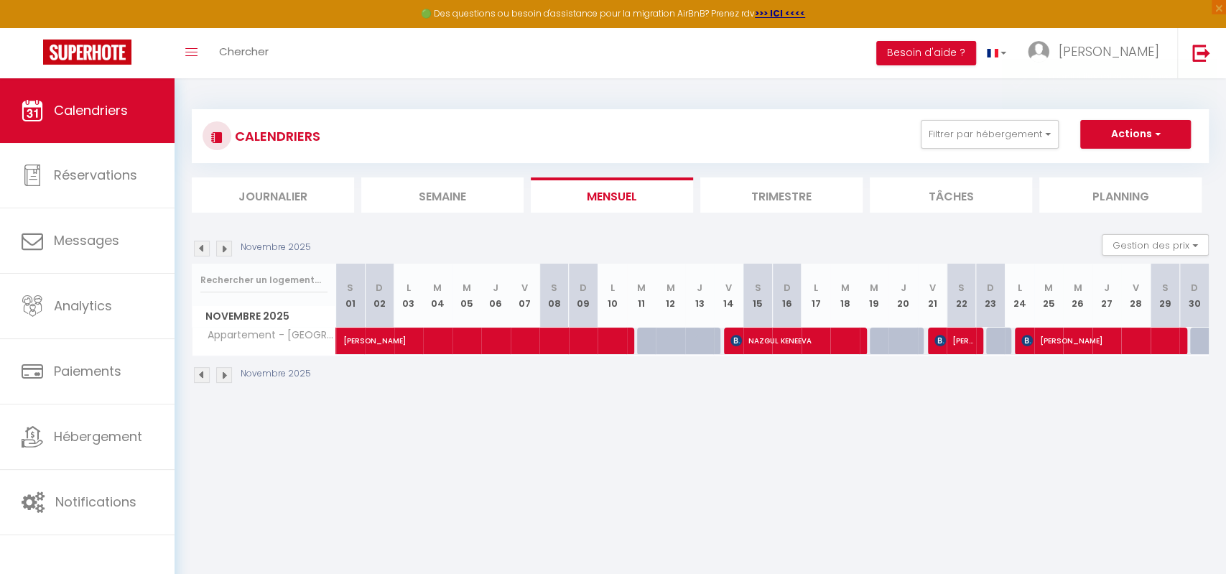
click at [230, 249] on img at bounding box center [224, 249] width 16 height 16
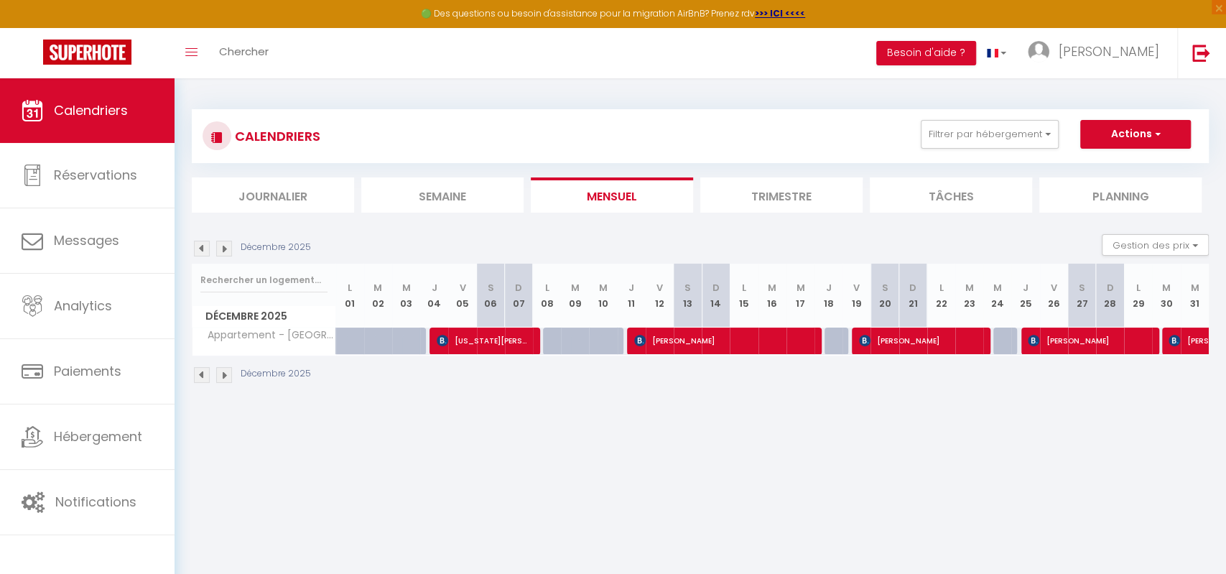
click at [1176, 349] on span "Majd Mardini" at bounding box center [1201, 340] width 66 height 27
select select "OK"
select select "KO"
select select "0"
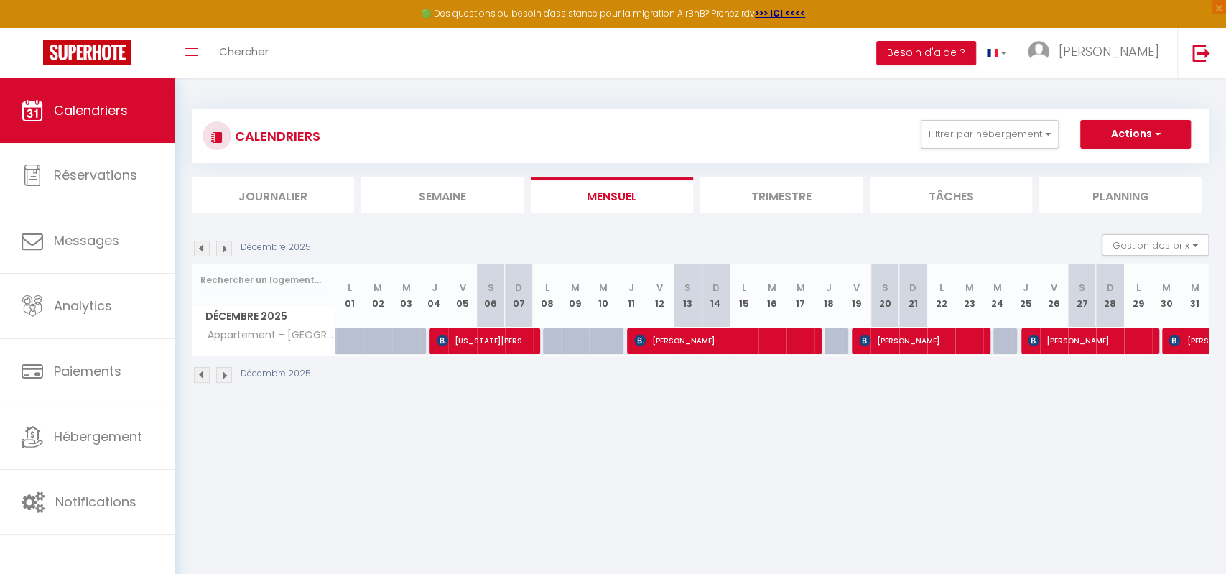
select select "1"
select select
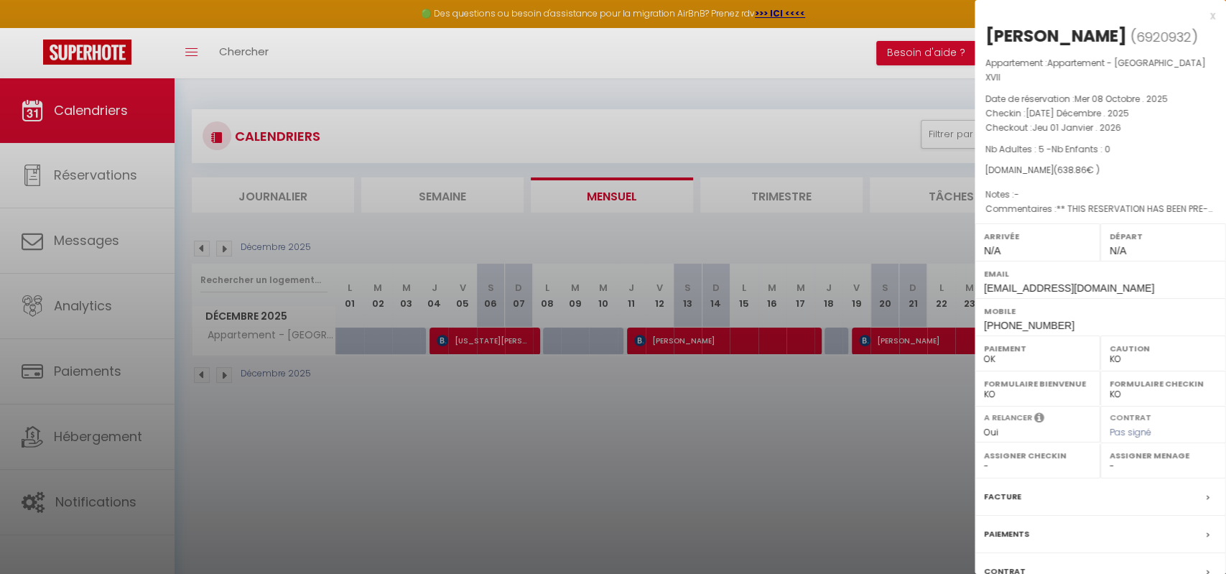
click at [875, 381] on div at bounding box center [613, 287] width 1226 height 574
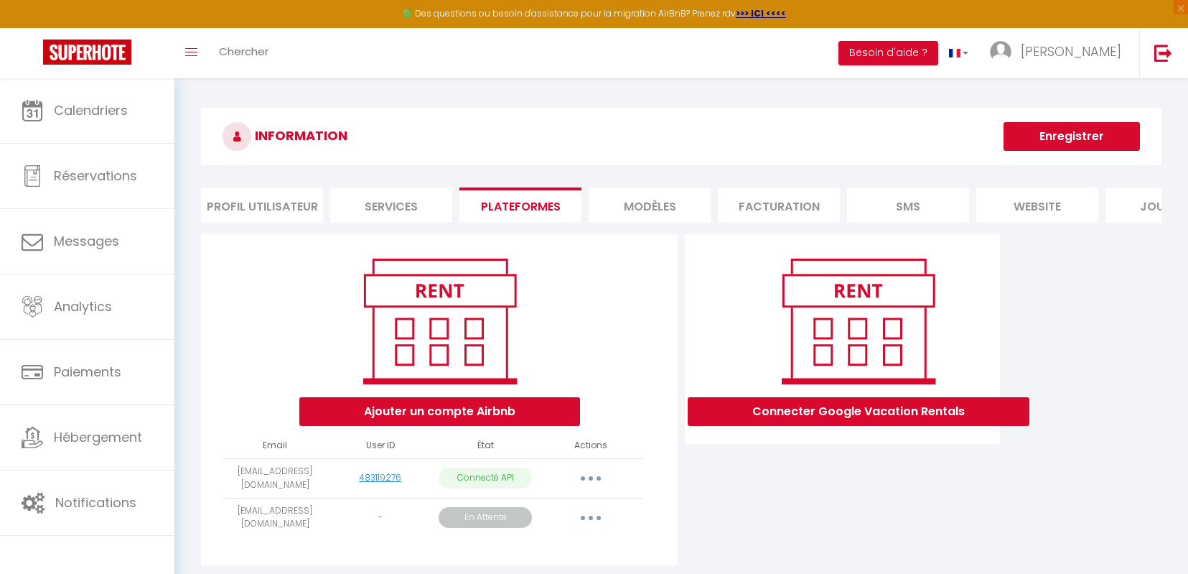
scroll to position [78, 0]
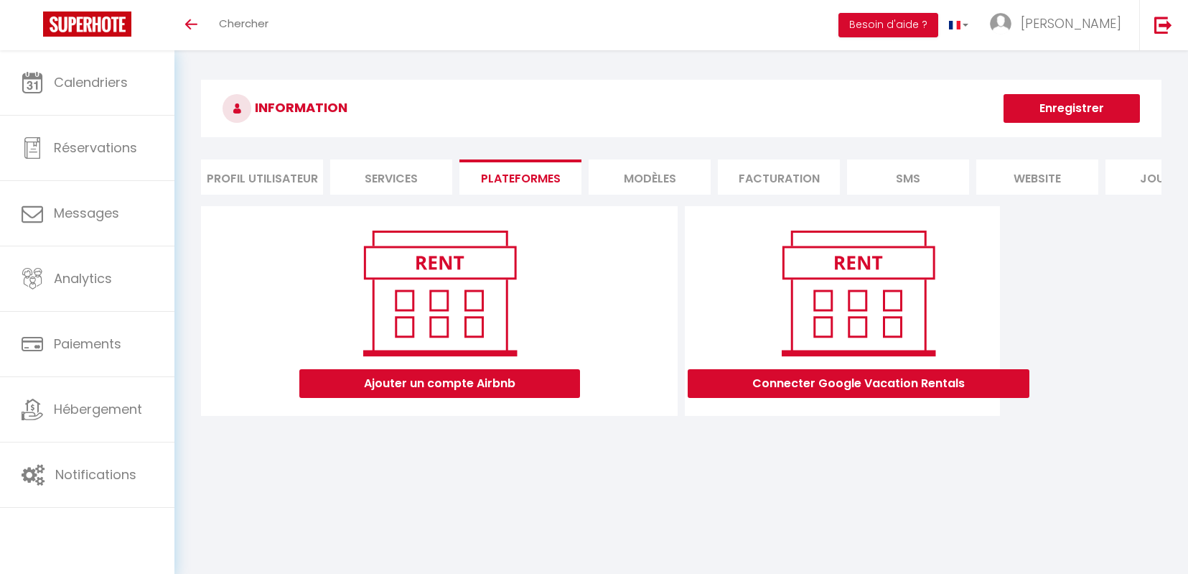
scroll to position [50, 0]
